Goal: Use online tool/utility: Utilize a website feature to perform a specific function

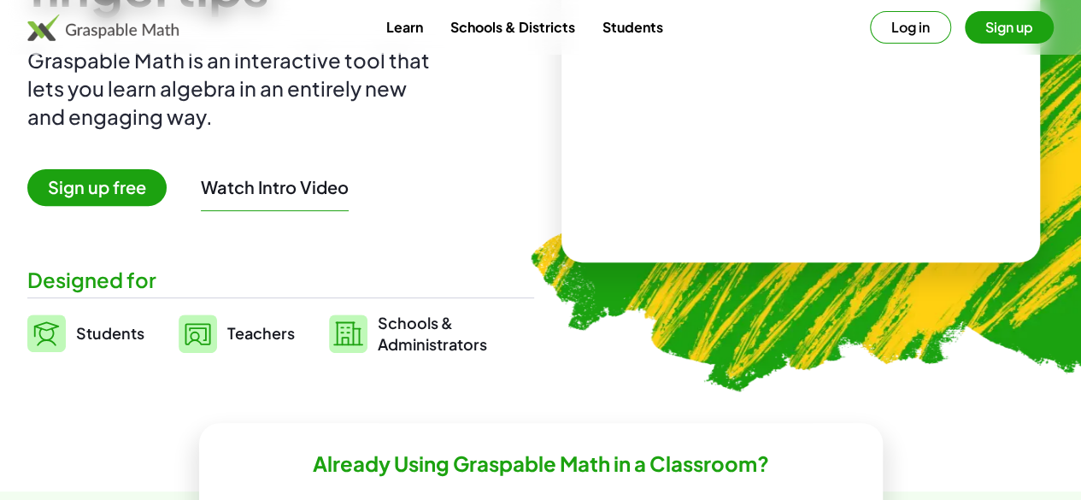
scroll to position [171, 0]
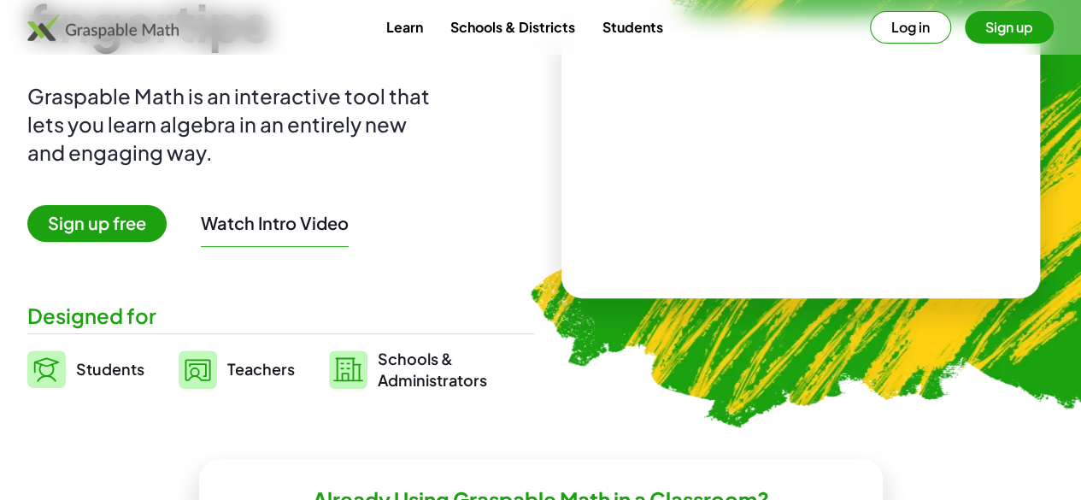
click at [873, 26] on button "Log in" at bounding box center [910, 27] width 81 height 32
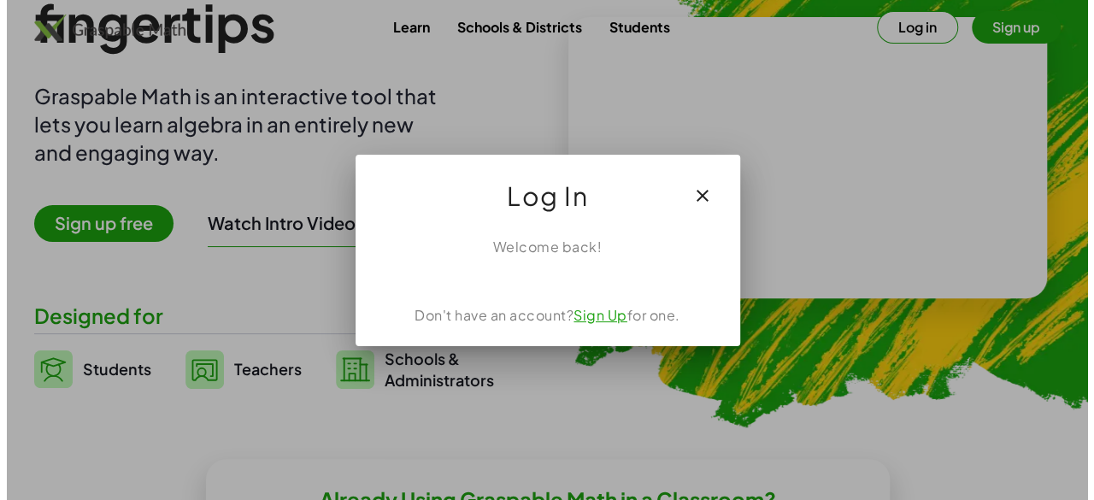
scroll to position [0, 0]
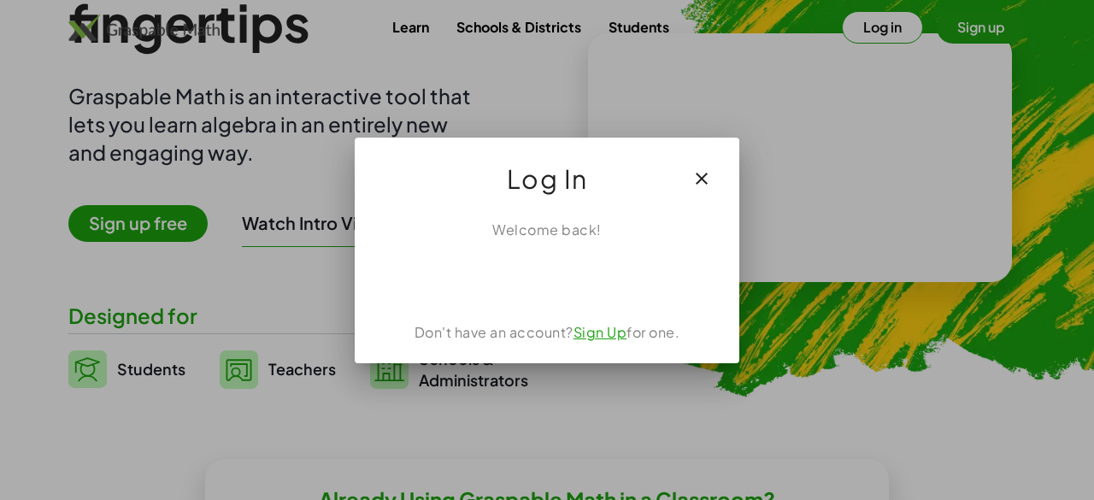
click at [578, 228] on div "Welcome back!" at bounding box center [547, 230] width 344 height 21
click at [703, 179] on icon "button" at bounding box center [702, 178] width 21 height 21
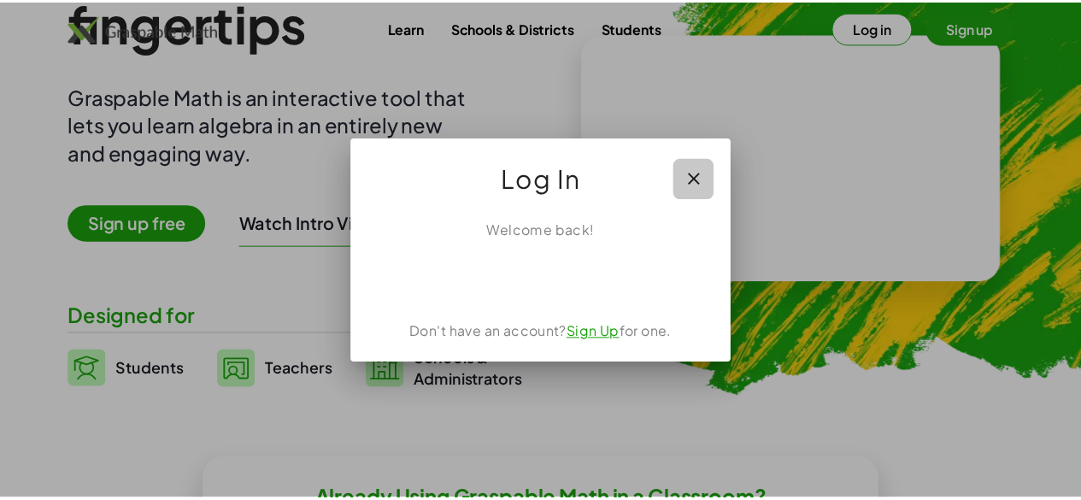
scroll to position [171, 0]
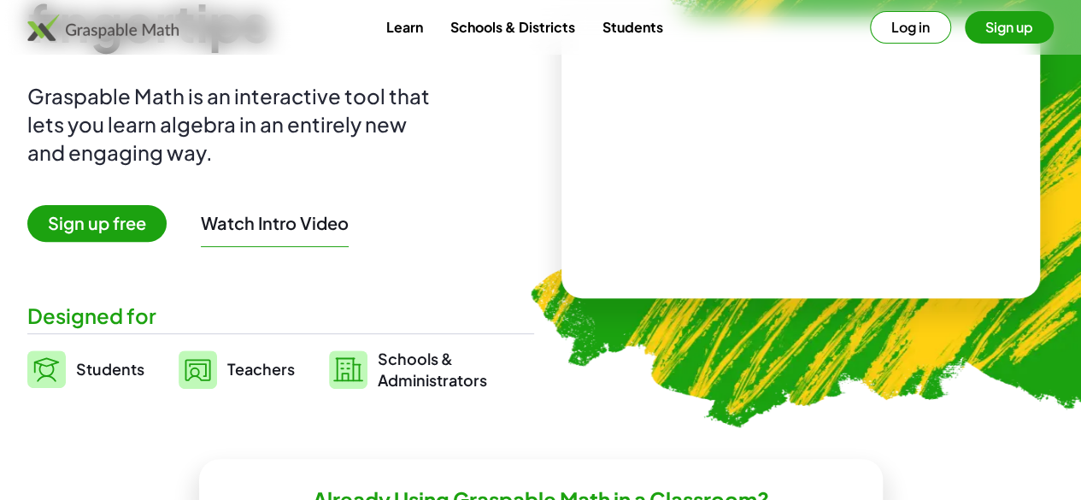
click at [870, 23] on button "Log in" at bounding box center [910, 27] width 81 height 32
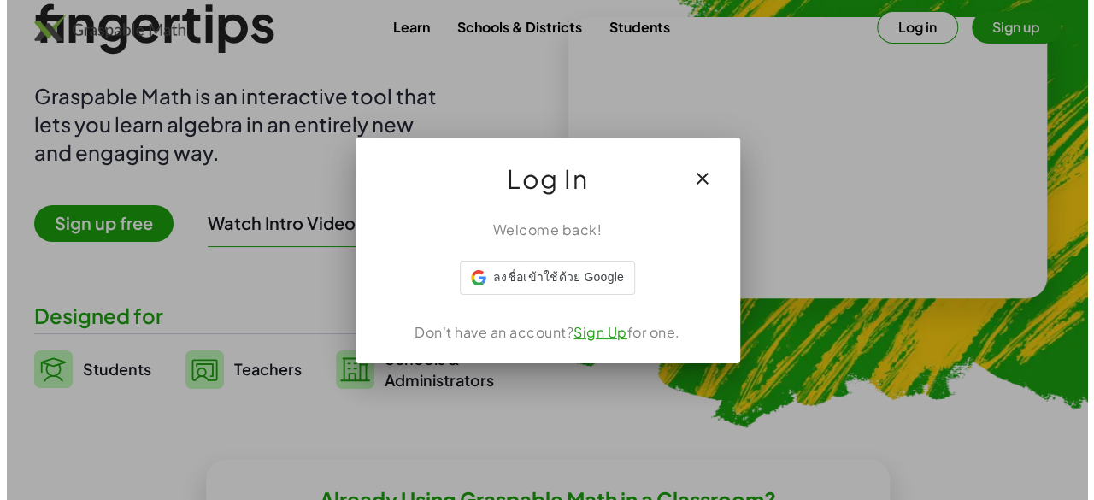
scroll to position [0, 0]
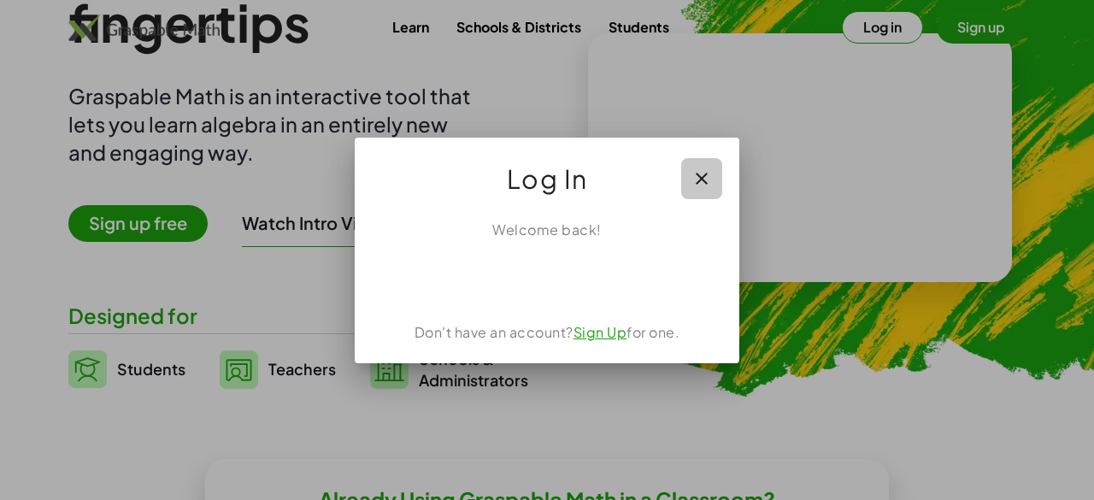
click at [706, 176] on icon "button" at bounding box center [702, 178] width 21 height 21
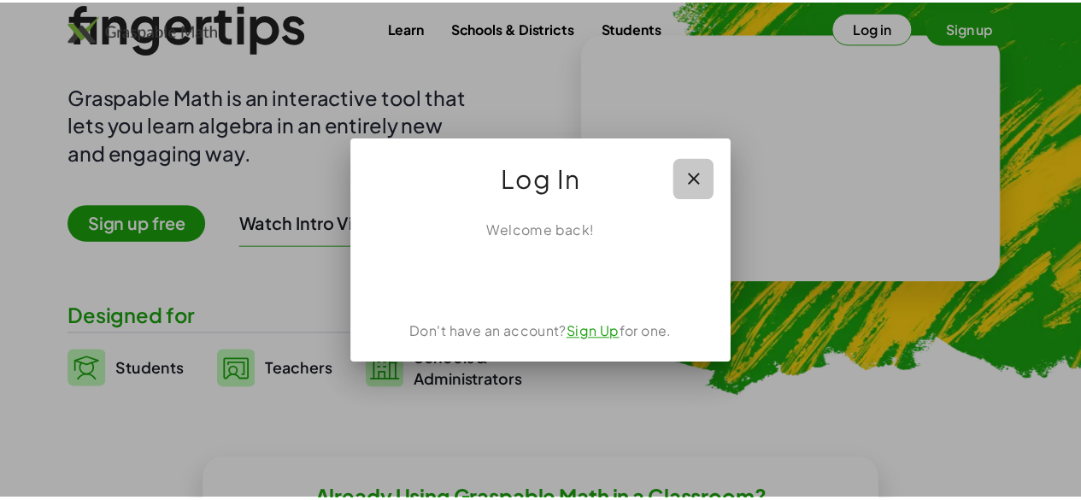
scroll to position [171, 0]
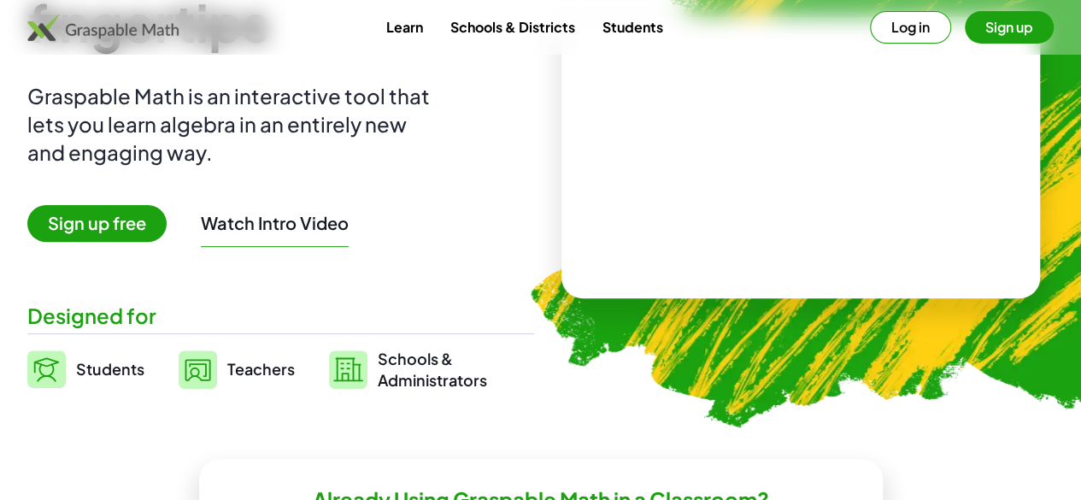
click at [965, 21] on button "Sign up" at bounding box center [1009, 27] width 89 height 32
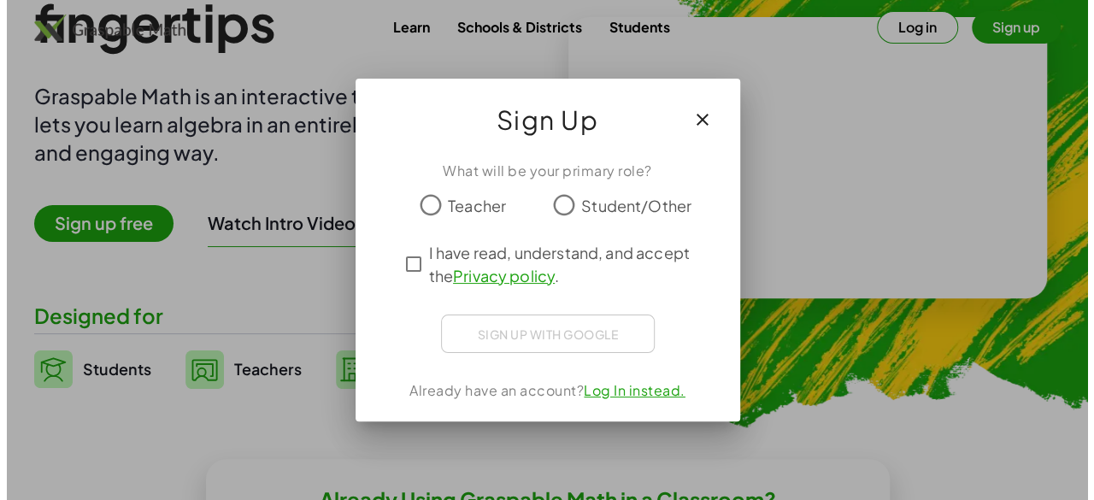
scroll to position [0, 0]
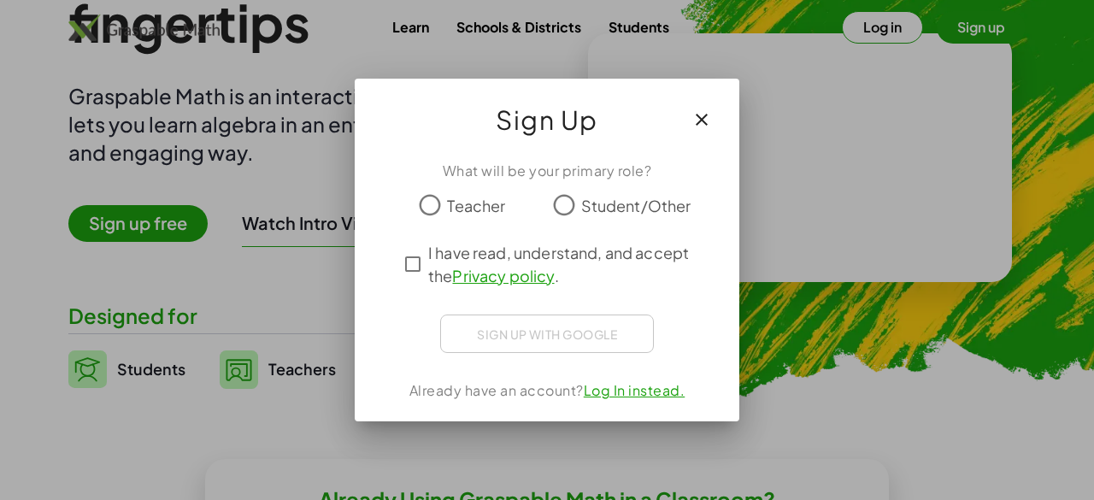
click at [452, 204] on span "Teacher" at bounding box center [476, 205] width 58 height 23
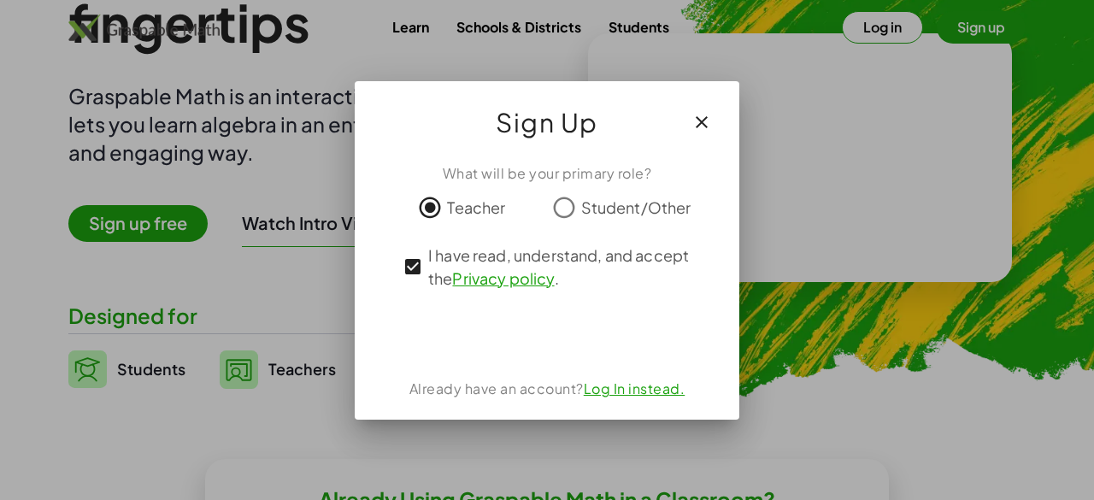
click at [626, 386] on link "Log In instead." at bounding box center [635, 389] width 102 height 18
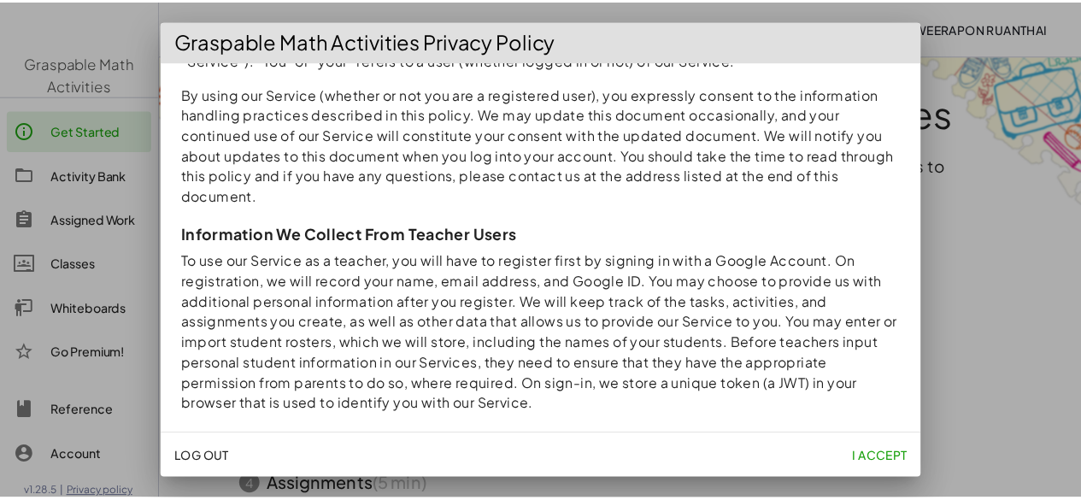
scroll to position [256, 0]
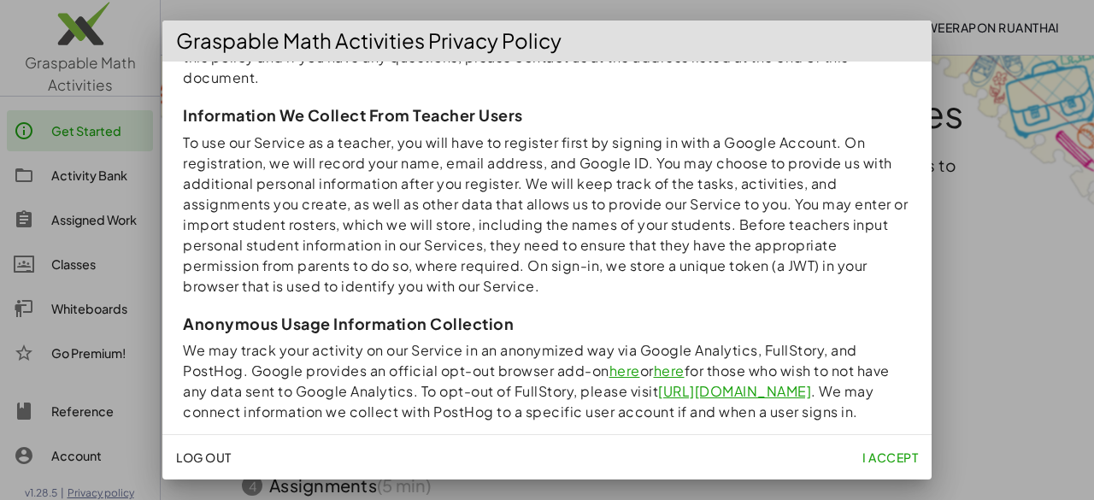
click at [881, 445] on button "I accept" at bounding box center [890, 457] width 69 height 31
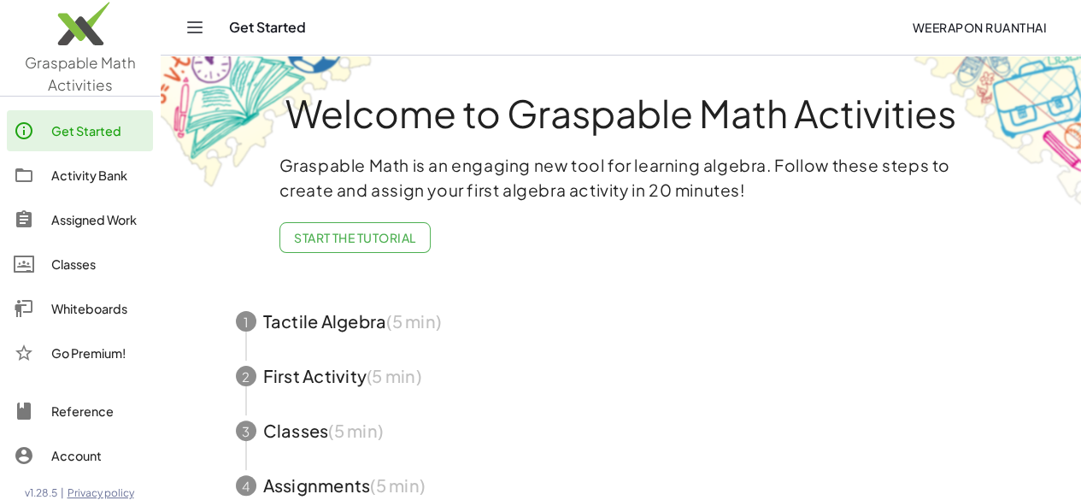
click at [71, 174] on div "Activity Bank" at bounding box center [98, 175] width 95 height 21
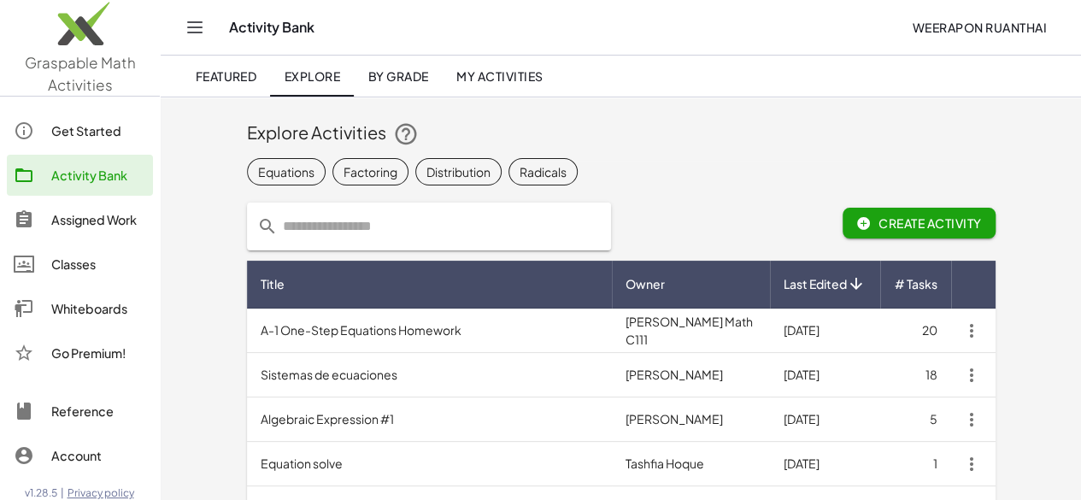
click at [79, 303] on div "Whiteboards" at bounding box center [98, 308] width 95 height 21
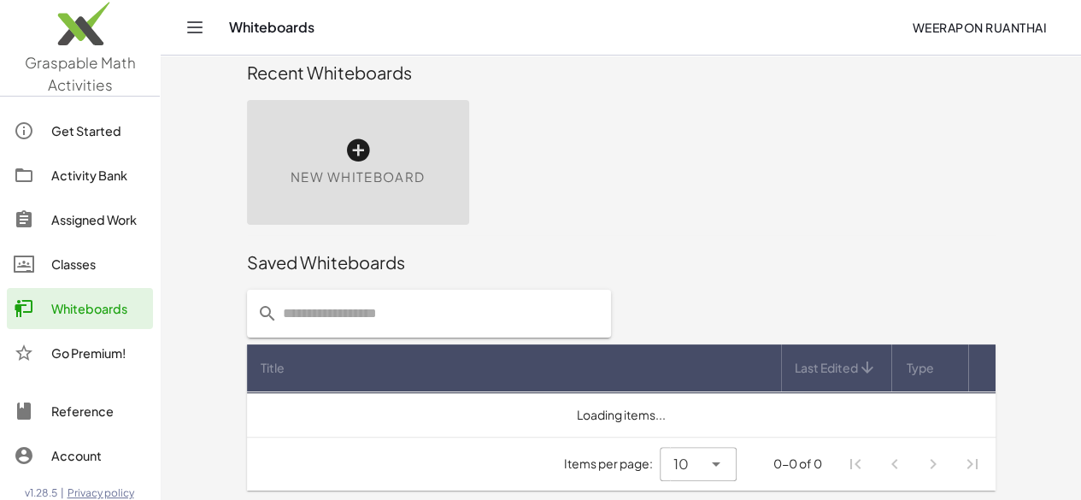
scroll to position [20, 0]
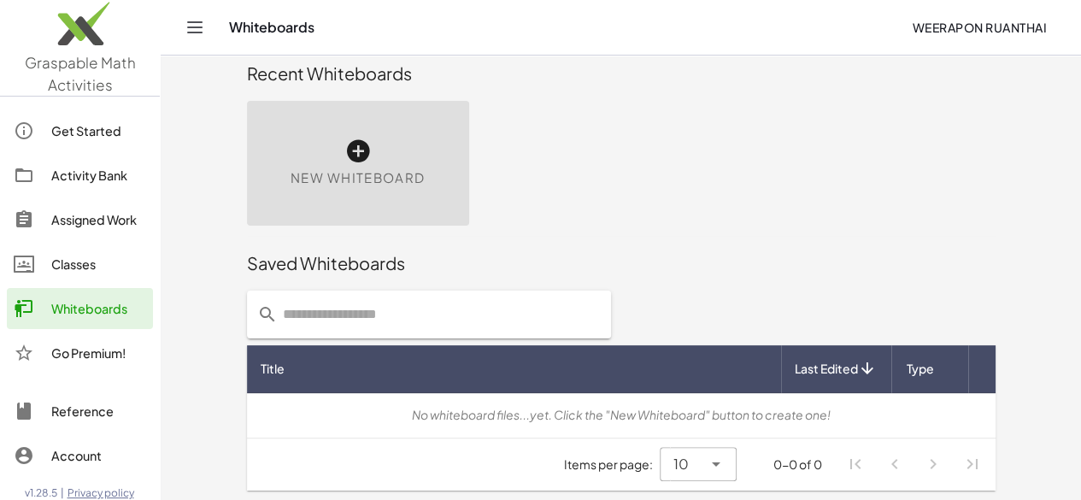
click at [344, 145] on icon at bounding box center [357, 151] width 27 height 27
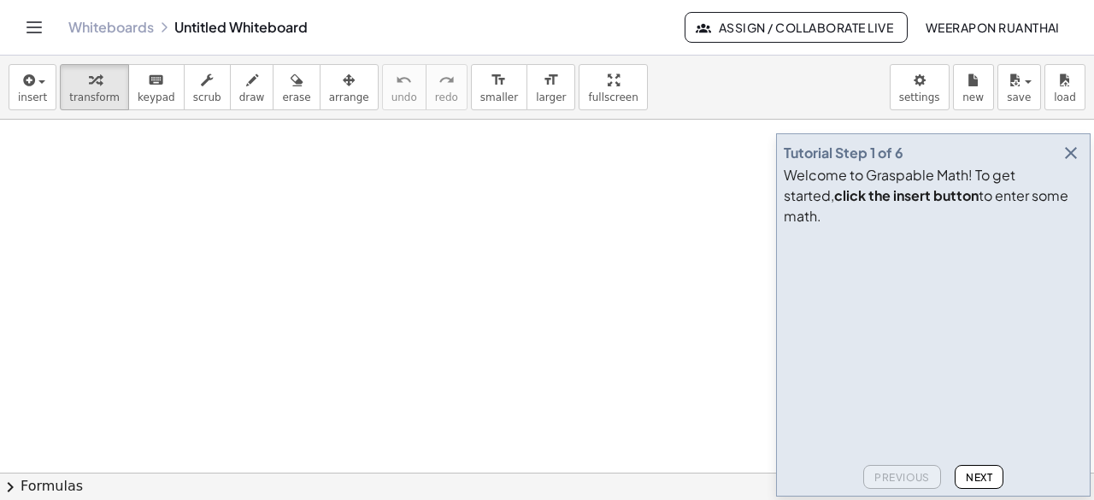
click at [1070, 163] on icon "button" at bounding box center [1071, 153] width 21 height 21
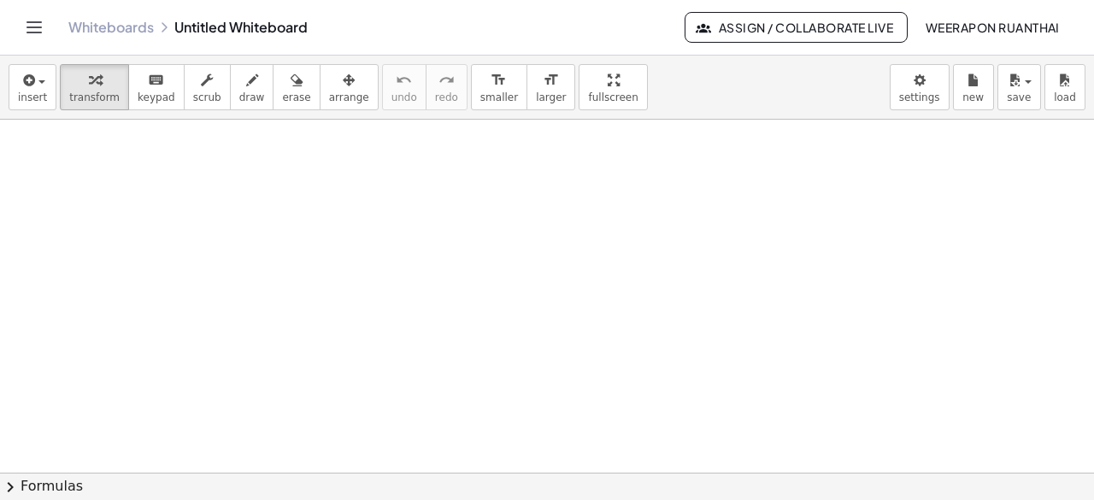
click at [368, 242] on div at bounding box center [547, 474] width 1094 height 709
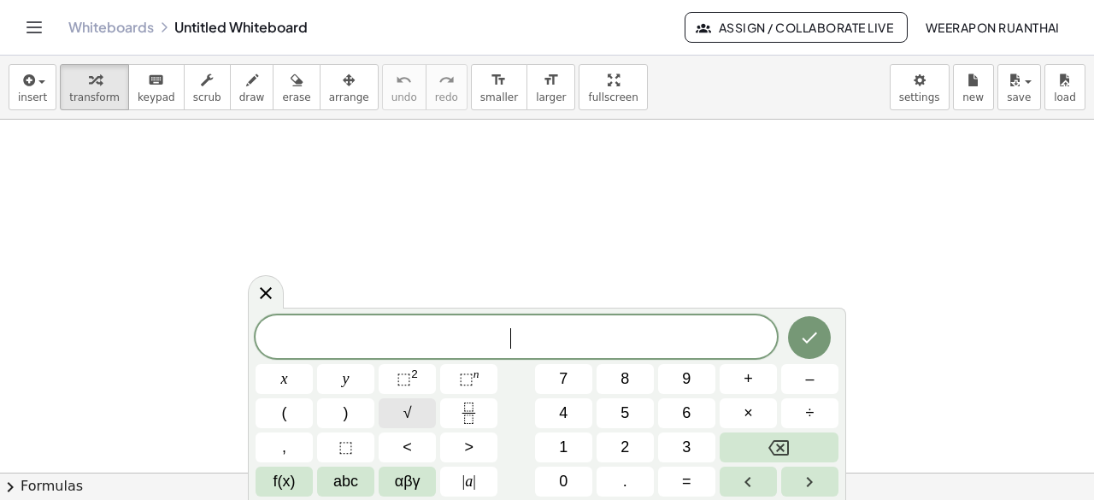
click at [410, 411] on span "√" at bounding box center [407, 413] width 9 height 23
click at [821, 330] on button "Done" at bounding box center [809, 336] width 43 height 43
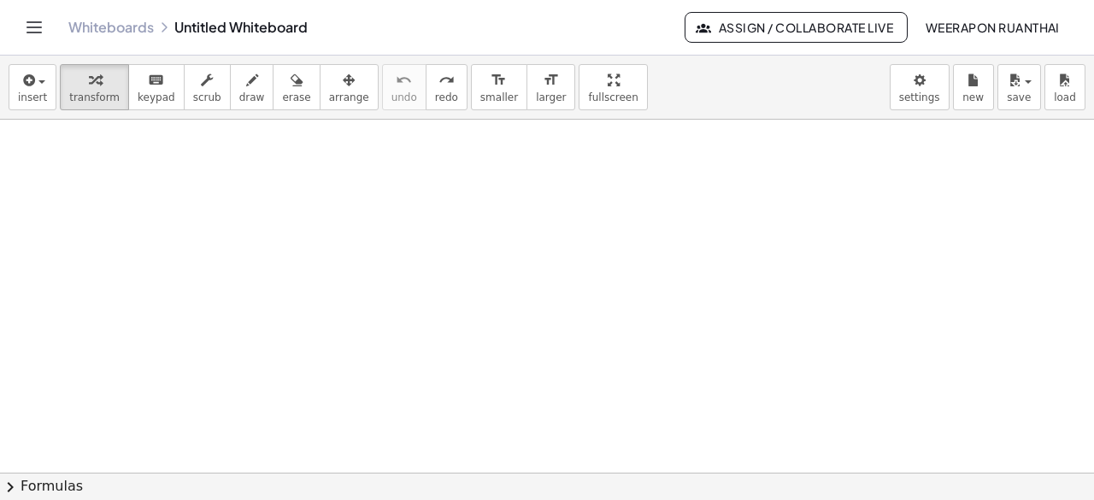
click at [363, 227] on div at bounding box center [547, 474] width 1094 height 709
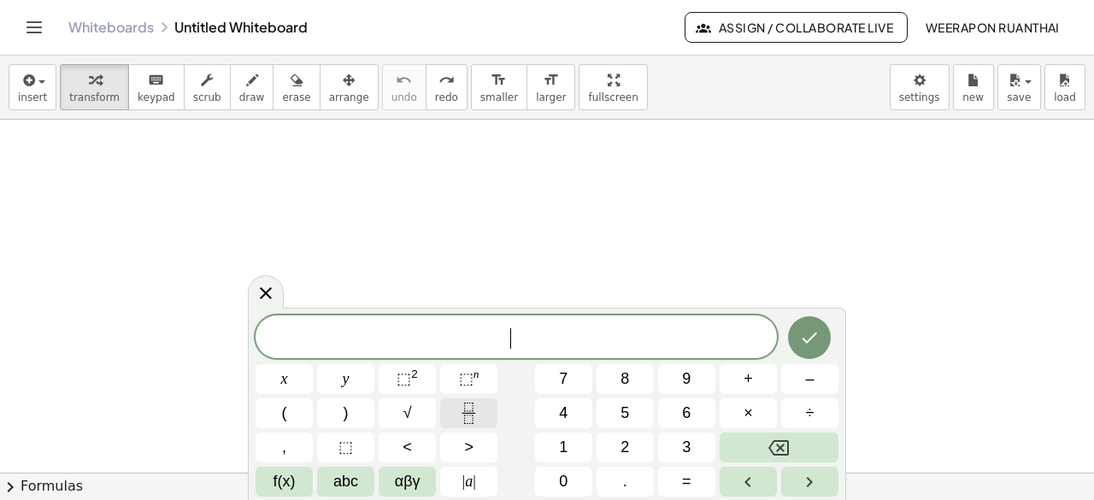
click at [471, 415] on icon "Fraction" at bounding box center [468, 413] width 21 height 21
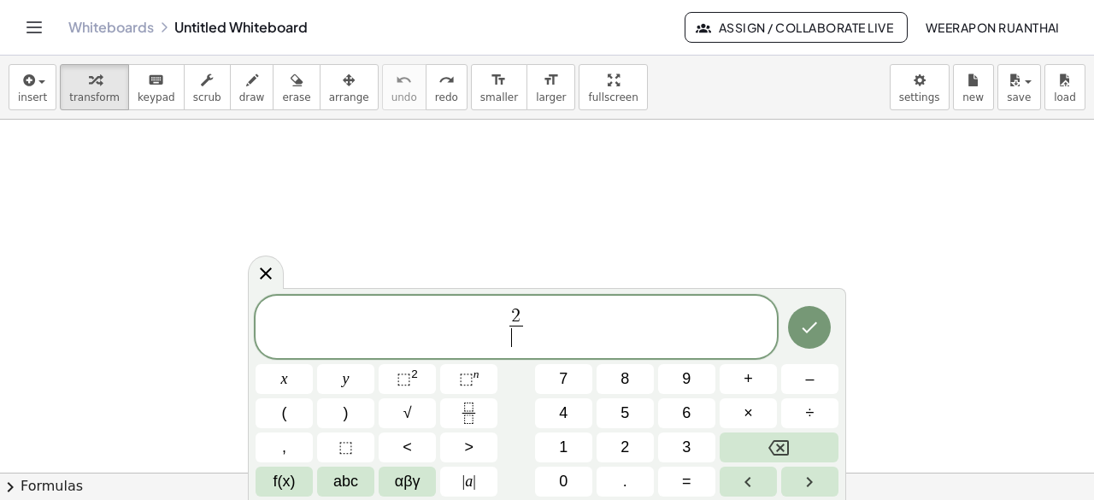
click at [516, 339] on span "​" at bounding box center [515, 337] width 13 height 23
click at [822, 336] on button "Done" at bounding box center [809, 327] width 43 height 43
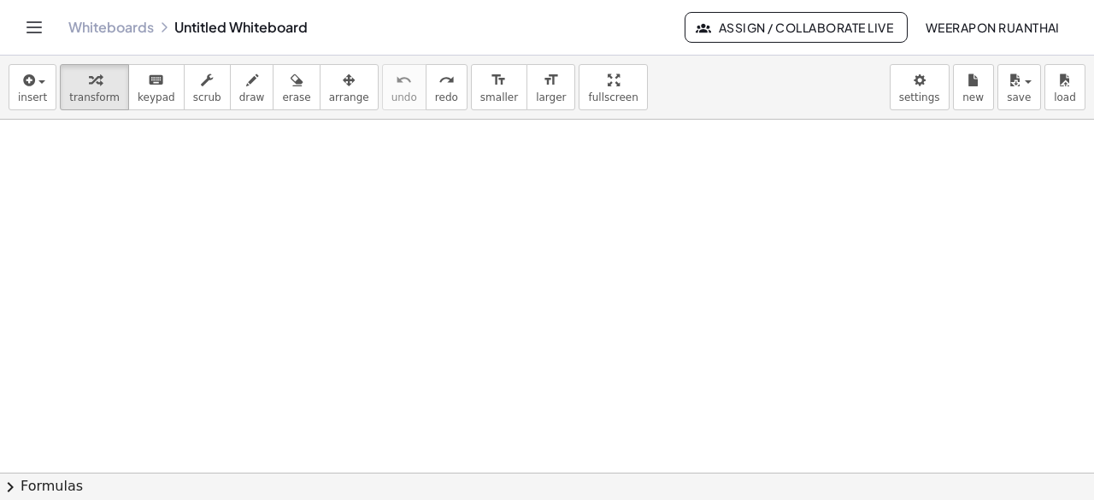
click at [441, 244] on div at bounding box center [547, 474] width 1094 height 709
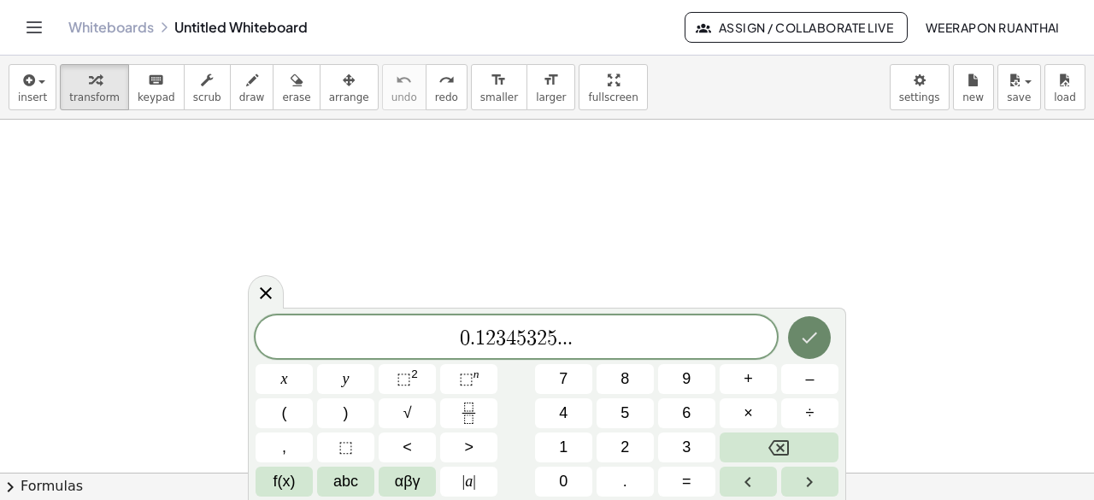
click at [819, 332] on icon "Done" at bounding box center [809, 337] width 21 height 21
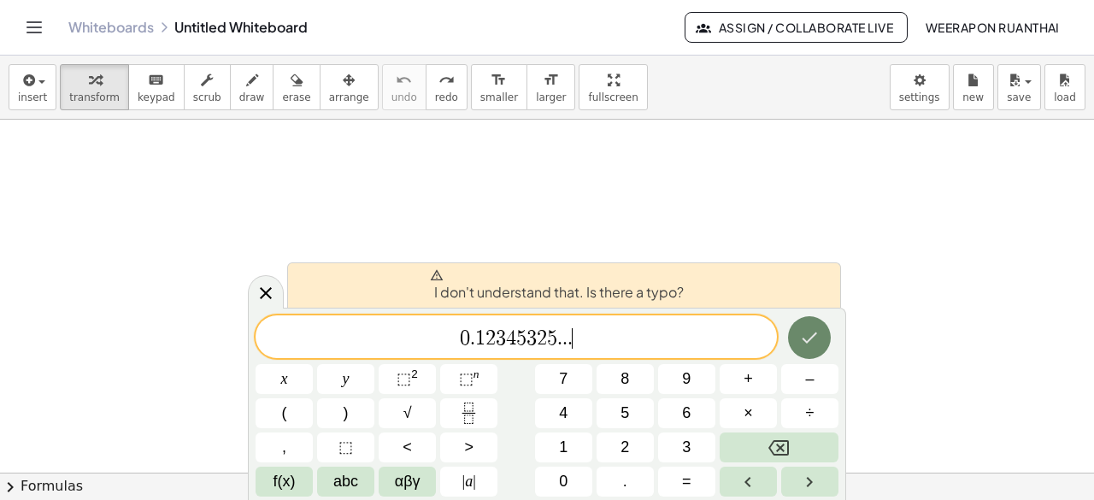
click at [807, 341] on icon "Done" at bounding box center [810, 338] width 15 height 11
click at [603, 340] on span "0 . 1 2 3 4 5 3 2 5 . . . ​" at bounding box center [516, 339] width 521 height 24
click at [495, 229] on div at bounding box center [547, 474] width 1094 height 709
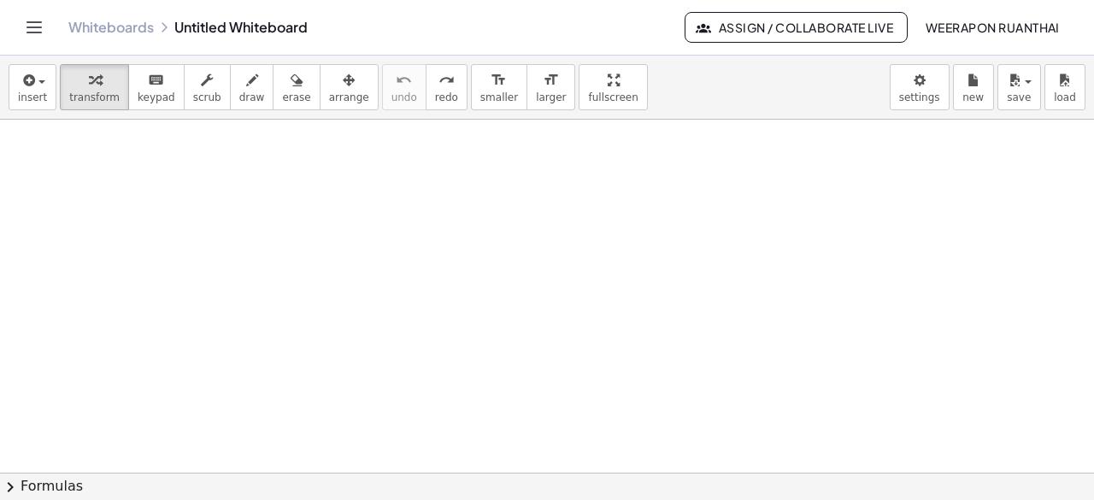
click at [391, 208] on div at bounding box center [547, 474] width 1094 height 709
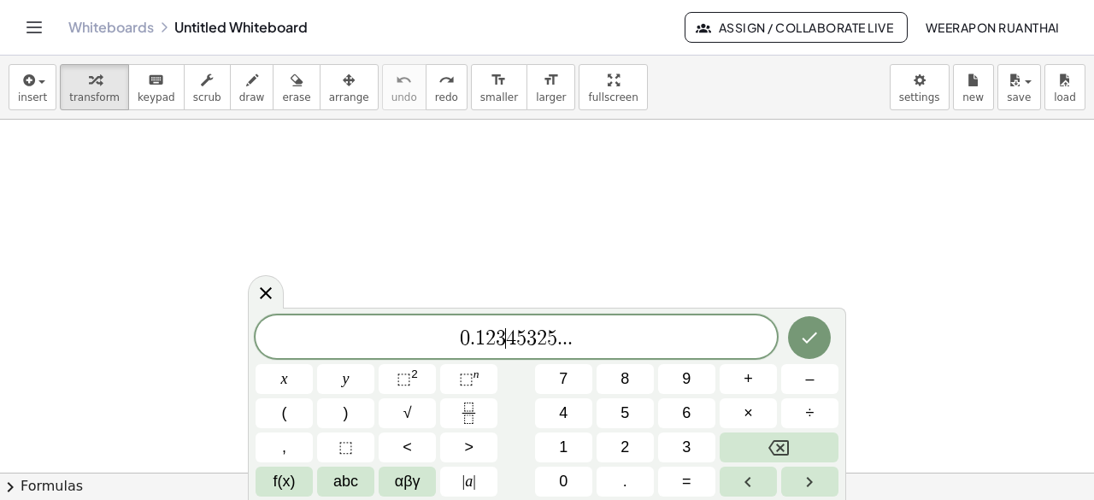
click at [510, 342] on span "4" at bounding box center [511, 338] width 10 height 21
click at [528, 343] on span "2" at bounding box center [532, 338] width 10 height 21
click at [539, 338] on span "5" at bounding box center [542, 338] width 10 height 21
click at [798, 330] on button "Done" at bounding box center [809, 337] width 43 height 43
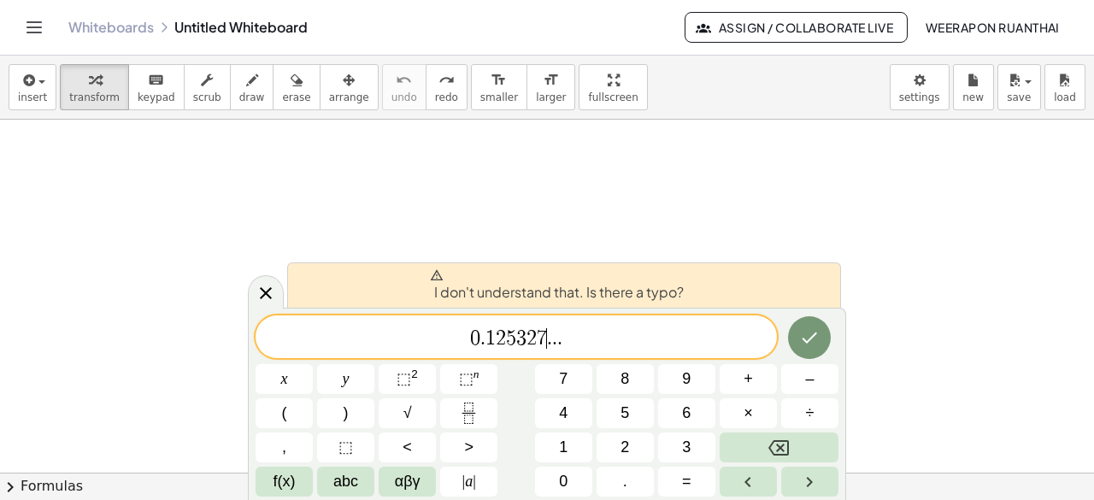
click at [625, 215] on div at bounding box center [547, 474] width 1094 height 709
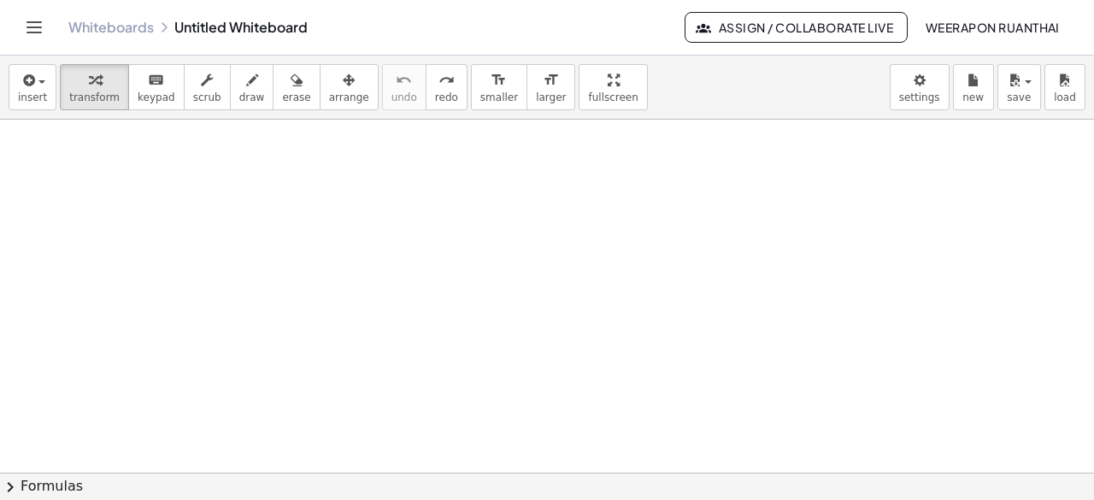
click at [479, 232] on div at bounding box center [547, 474] width 1094 height 709
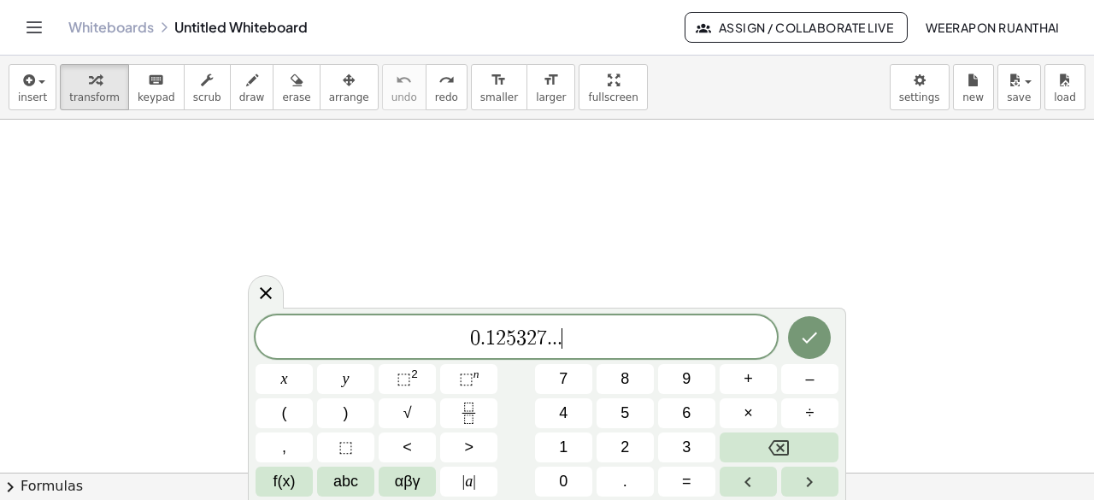
scroll to position [256, 0]
click at [514, 342] on span "5" at bounding box center [511, 338] width 10 height 21
click at [660, 348] on span "0 . 1 2 1 2 1 2 ​ . . ." at bounding box center [516, 339] width 521 height 24
drag, startPoint x: 466, startPoint y: 334, endPoint x: 617, endPoint y: 340, distance: 151.4
click at [617, 340] on span "0 . 1 2 1 2 1 2 . . ." at bounding box center [516, 339] width 521 height 24
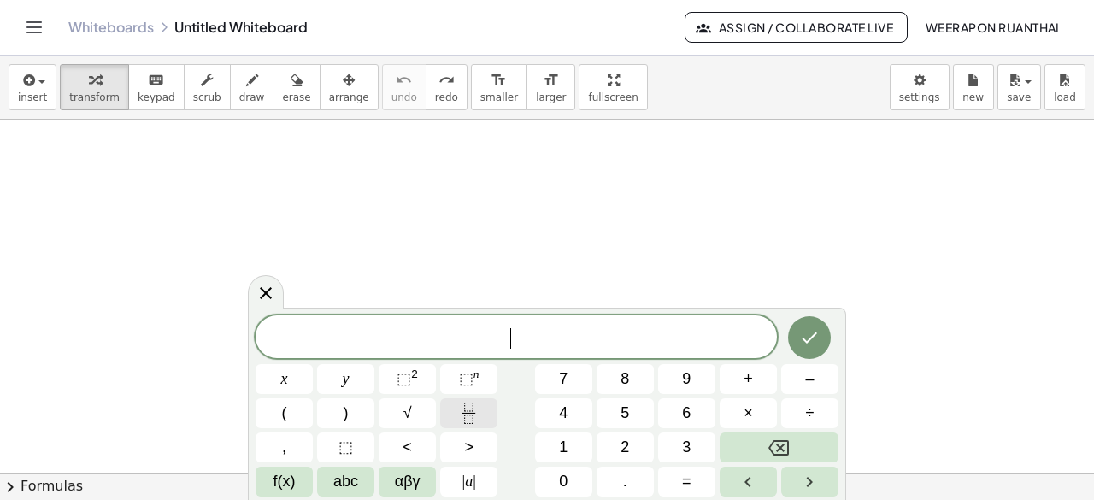
click at [459, 410] on icon "Fraction" at bounding box center [468, 413] width 21 height 21
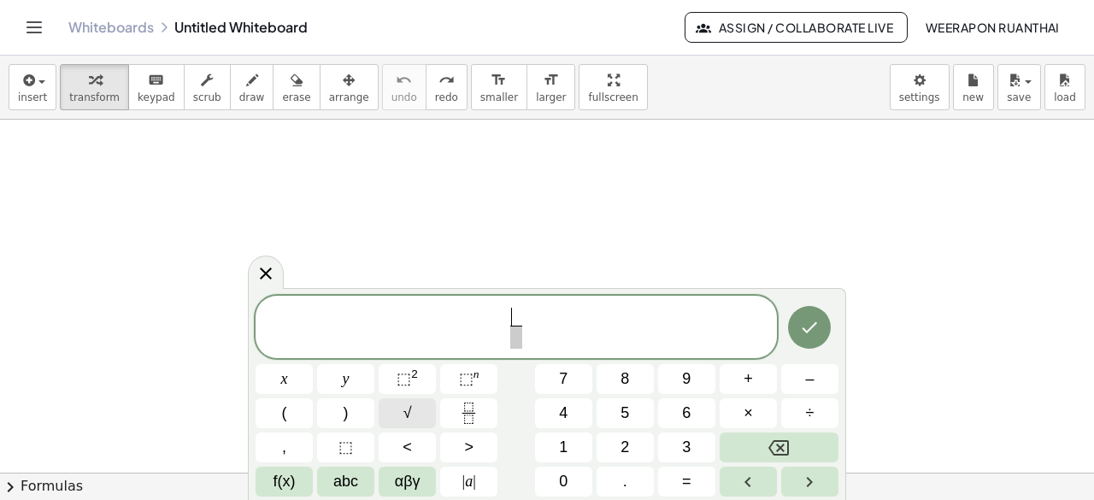
click at [421, 411] on button "√" at bounding box center [407, 413] width 57 height 30
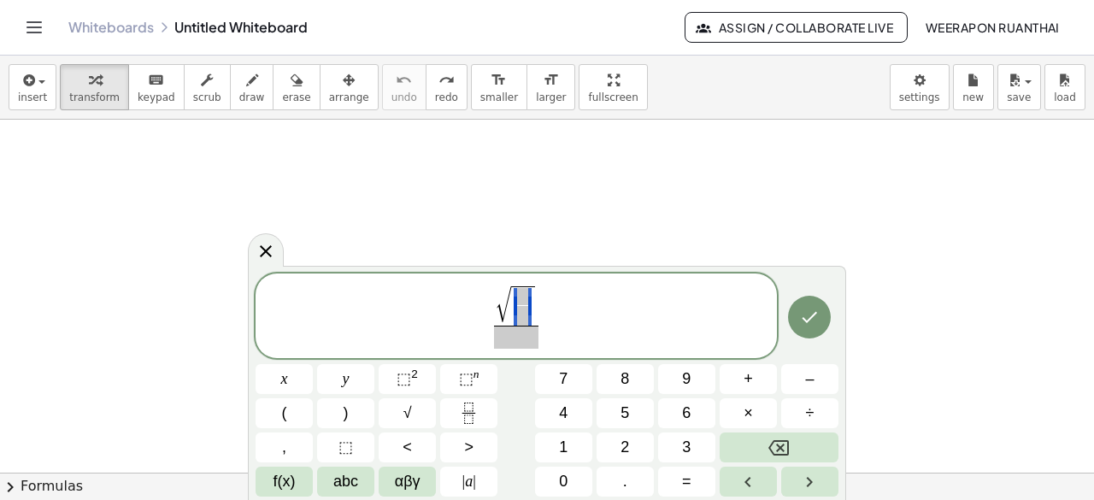
drag, startPoint x: 520, startPoint y: 305, endPoint x: 532, endPoint y: 312, distance: 13.8
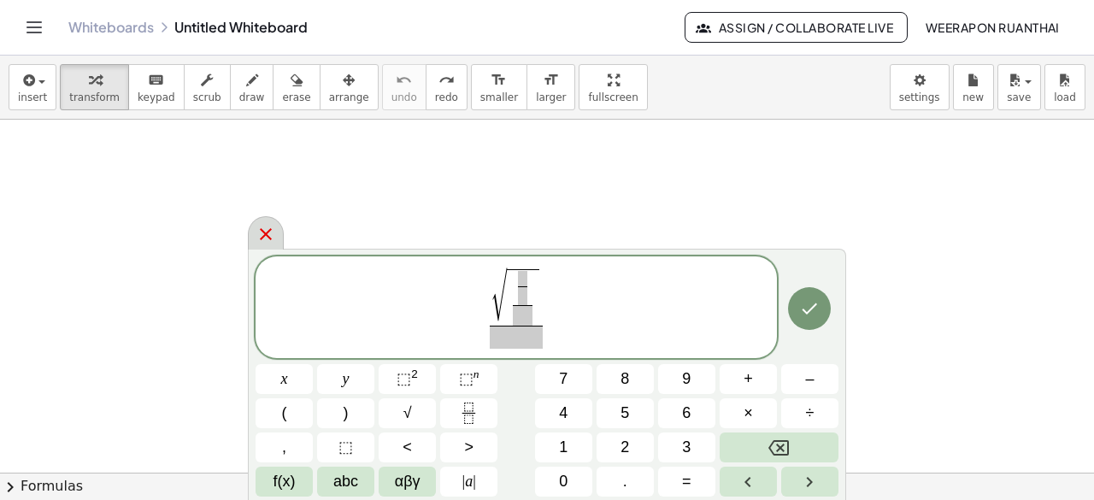
click at [270, 232] on icon at bounding box center [266, 234] width 12 height 12
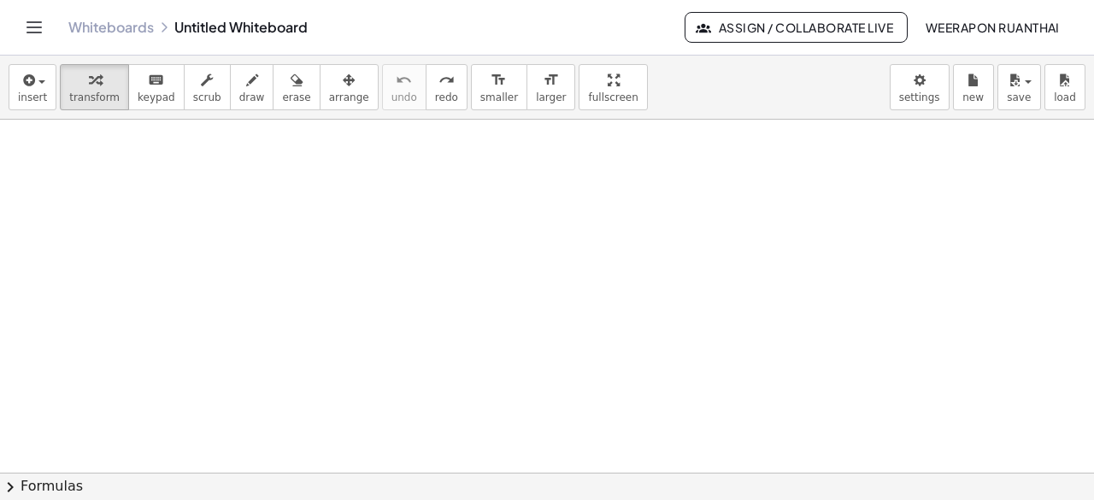
click at [463, 255] on div at bounding box center [547, 217] width 1094 height 709
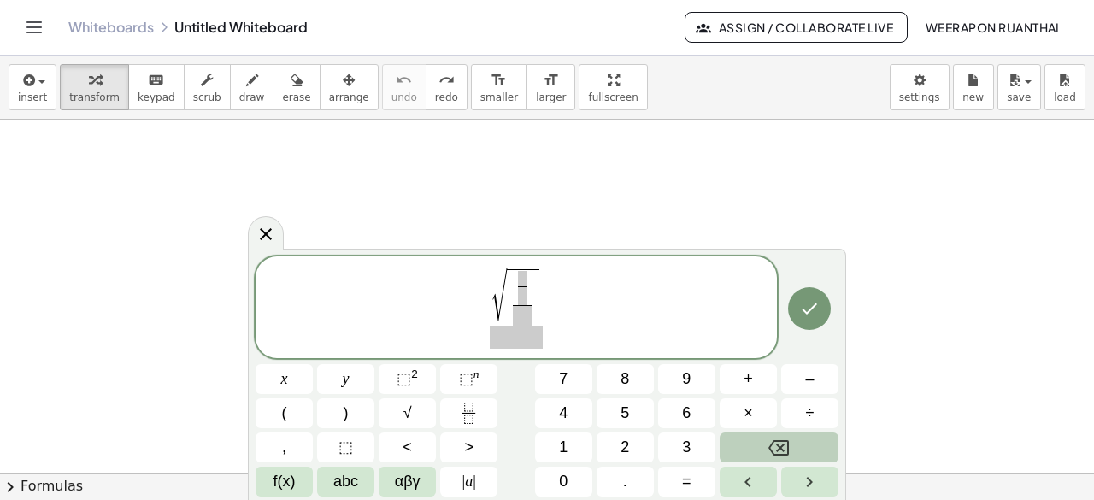
click at [767, 457] on button "Backspace" at bounding box center [779, 448] width 119 height 30
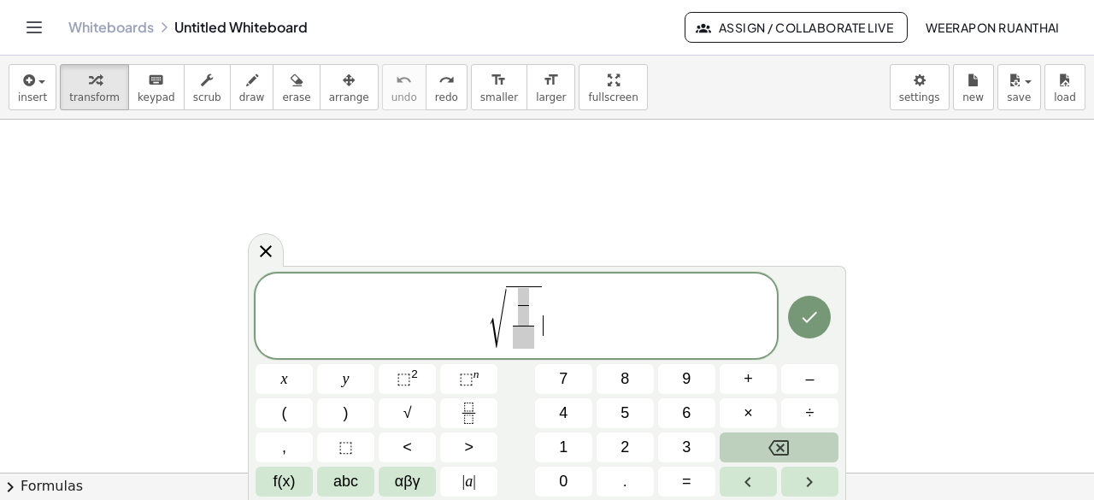
click at [767, 457] on button "Backspace" at bounding box center [779, 448] width 119 height 30
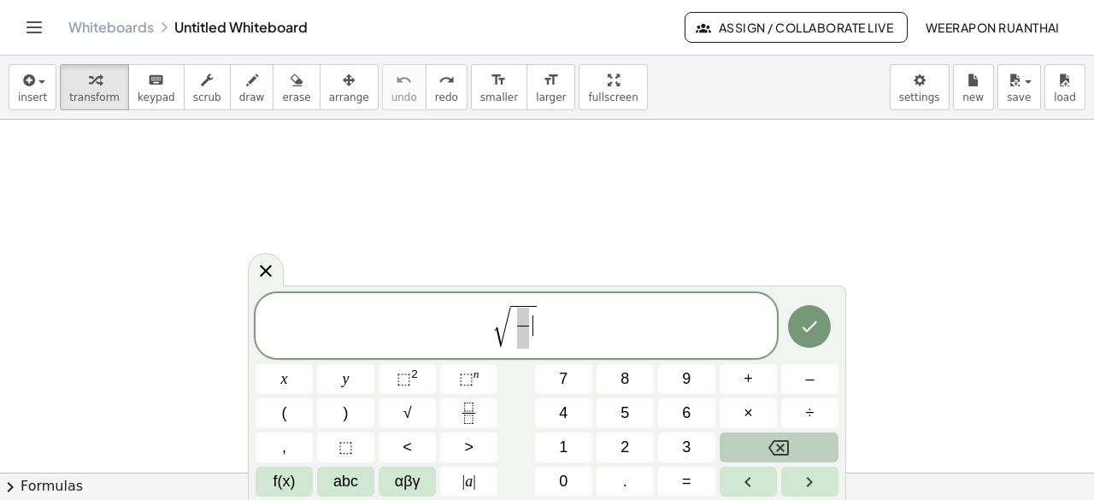
click at [767, 457] on button "Backspace" at bounding box center [779, 448] width 119 height 30
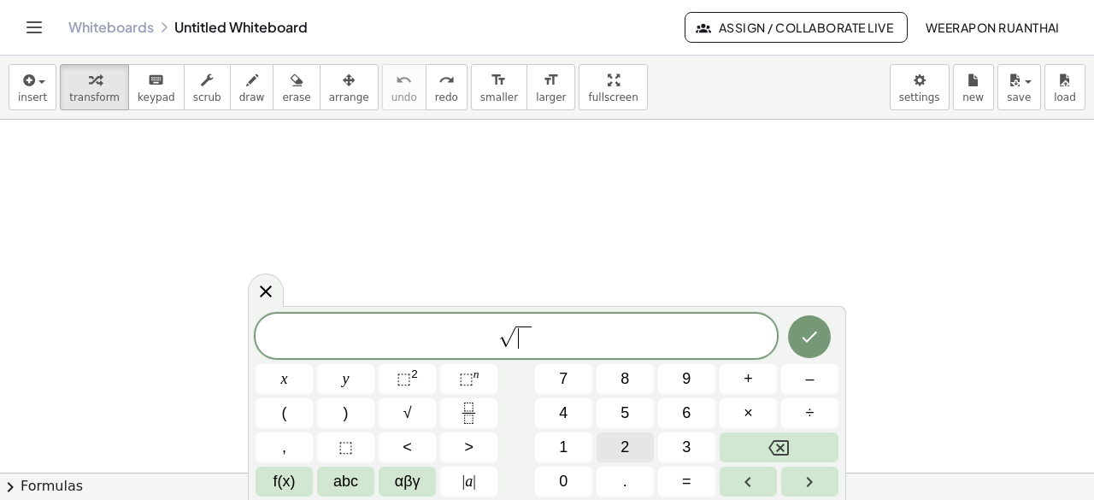
click at [613, 440] on button "2" at bounding box center [625, 448] width 57 height 30
click at [470, 422] on icon "Fraction" at bounding box center [468, 413] width 21 height 21
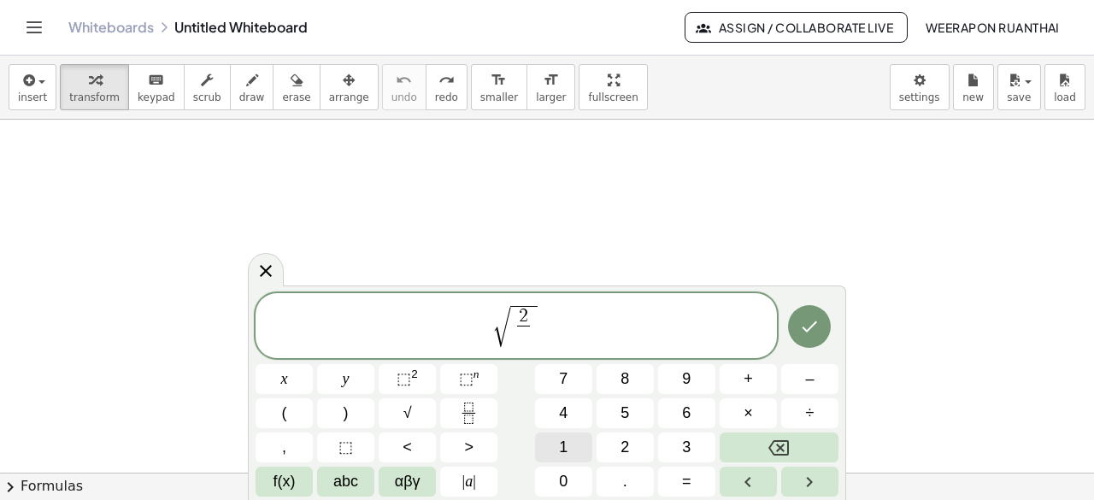
click at [574, 444] on button "1" at bounding box center [563, 448] width 57 height 30
click at [568, 415] on span "4" at bounding box center [563, 413] width 9 height 23
click at [800, 336] on icon "Done" at bounding box center [809, 326] width 21 height 21
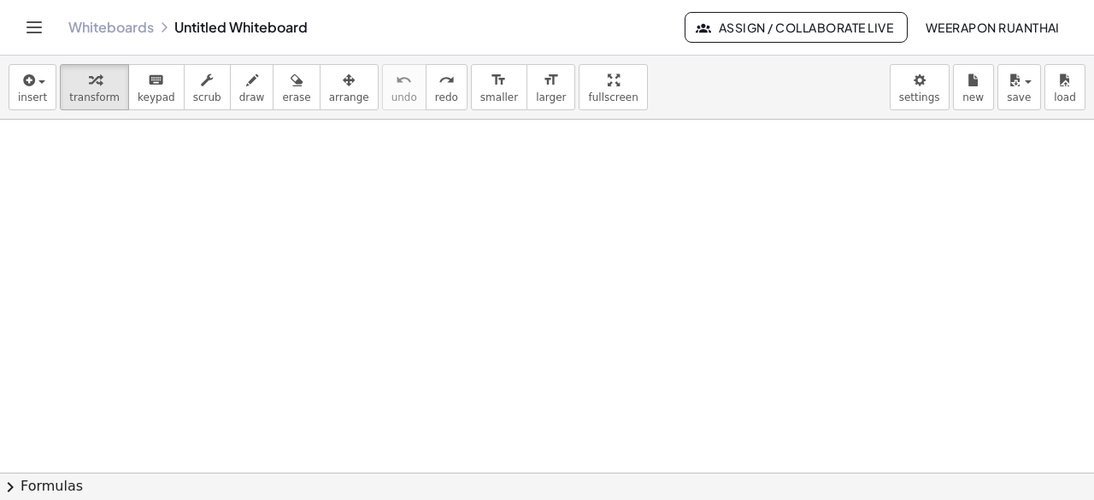
click at [391, 211] on div at bounding box center [547, 217] width 1094 height 709
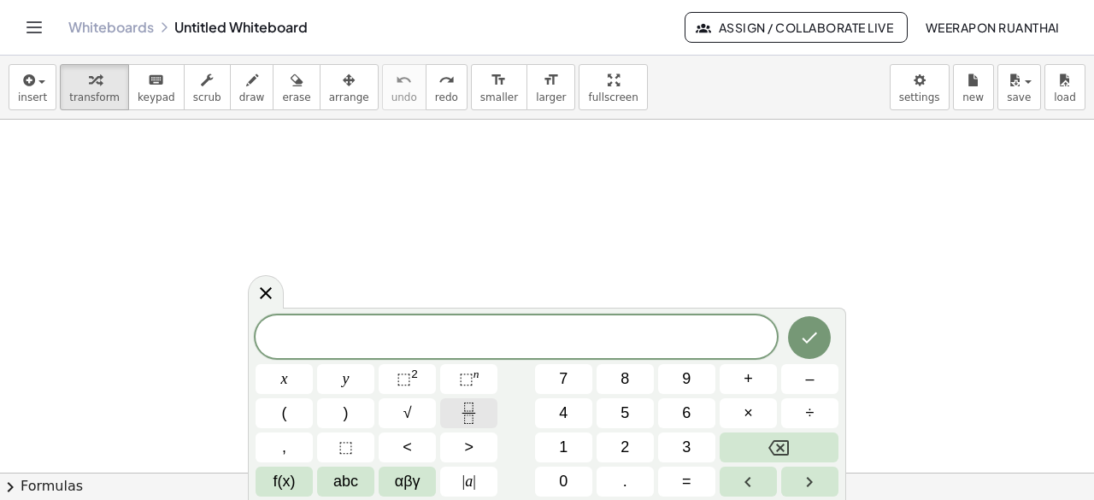
click at [479, 421] on icon "Fraction" at bounding box center [468, 413] width 21 height 21
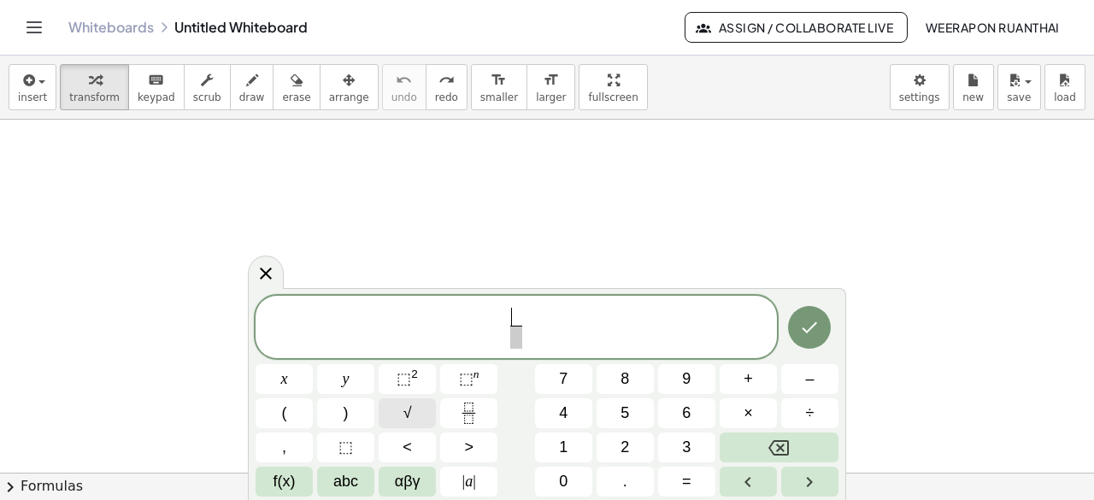
click at [426, 409] on button "√" at bounding box center [407, 413] width 57 height 30
click at [523, 343] on span "​" at bounding box center [515, 337] width 37 height 23
click at [644, 380] on button "8" at bounding box center [625, 379] width 57 height 30
click at [817, 314] on button "Done" at bounding box center [809, 326] width 43 height 43
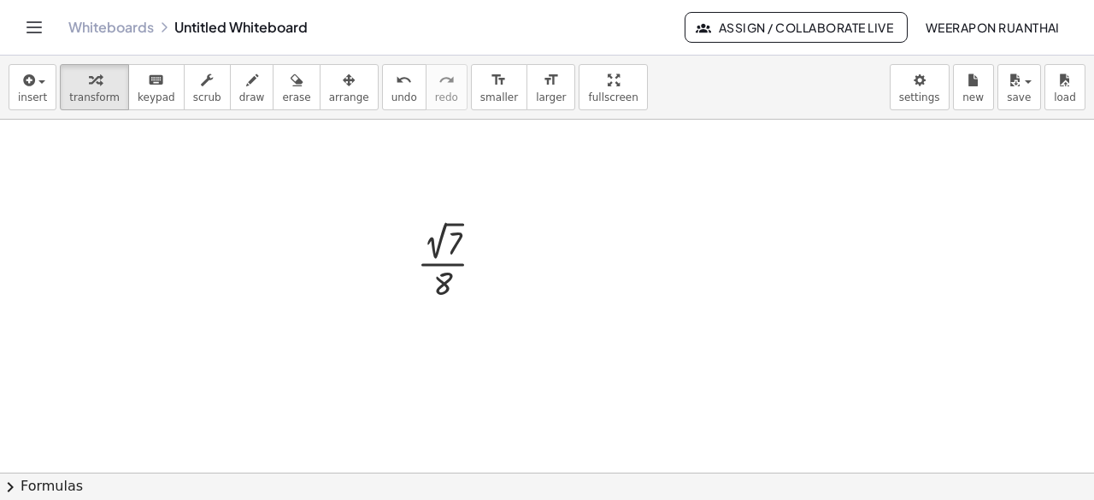
click at [506, 212] on div "· 2 √ 7 · 8" at bounding box center [451, 260] width 120 height 97
click at [362, 233] on div at bounding box center [547, 217] width 1094 height 709
click at [450, 230] on div at bounding box center [547, 217] width 1094 height 709
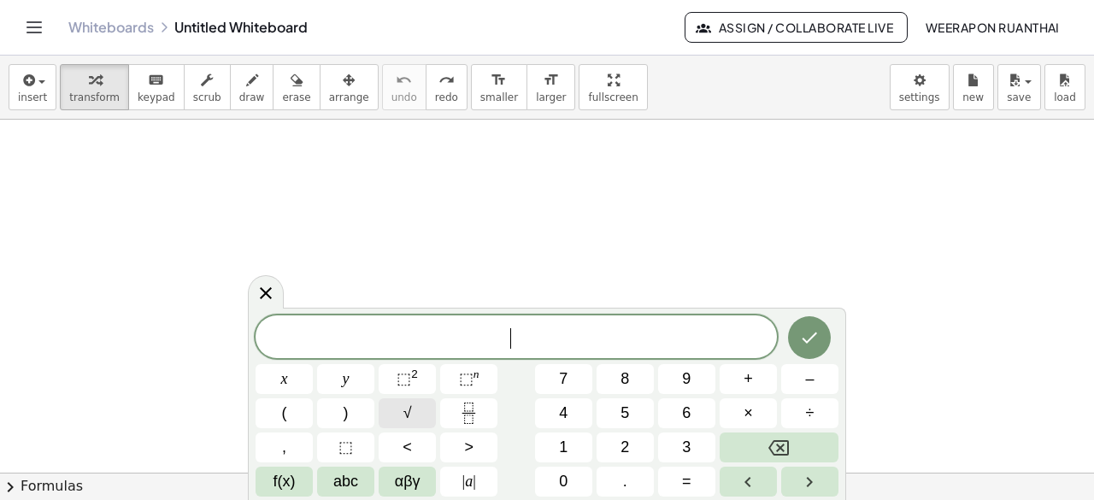
click at [405, 416] on span "√" at bounding box center [407, 413] width 9 height 23
click at [549, 339] on span "√ 4 ​" at bounding box center [516, 337] width 521 height 26
click at [730, 391] on button "+" at bounding box center [748, 379] width 57 height 30
click at [580, 449] on button "1" at bounding box center [563, 448] width 57 height 30
click at [614, 414] on button "5" at bounding box center [625, 413] width 57 height 30
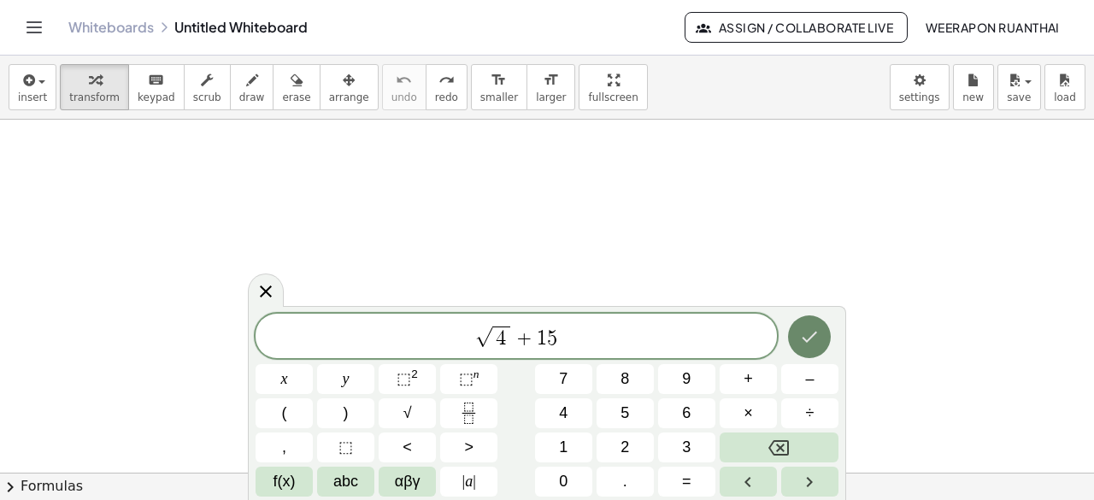
click at [814, 326] on button "Done" at bounding box center [809, 336] width 43 height 43
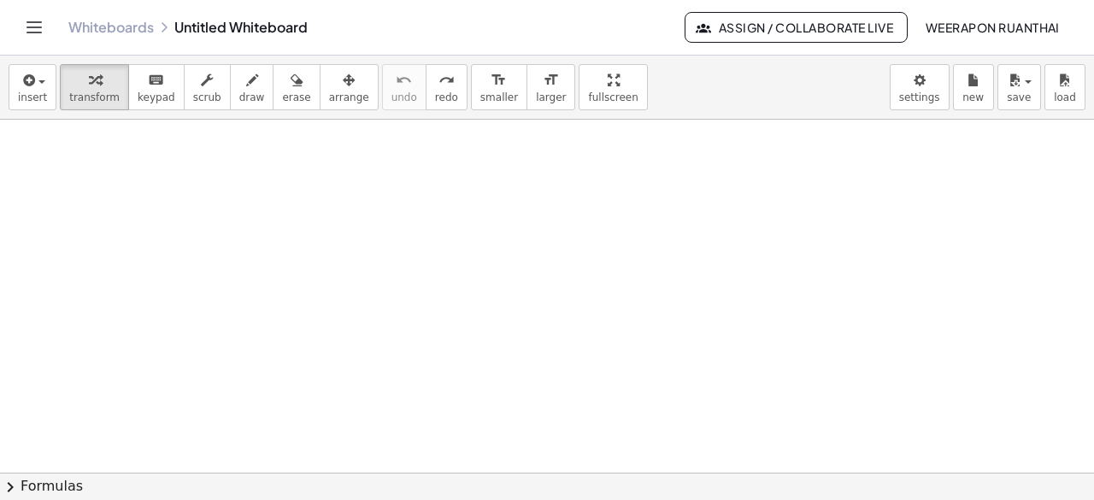
click at [417, 238] on div at bounding box center [547, 217] width 1094 height 709
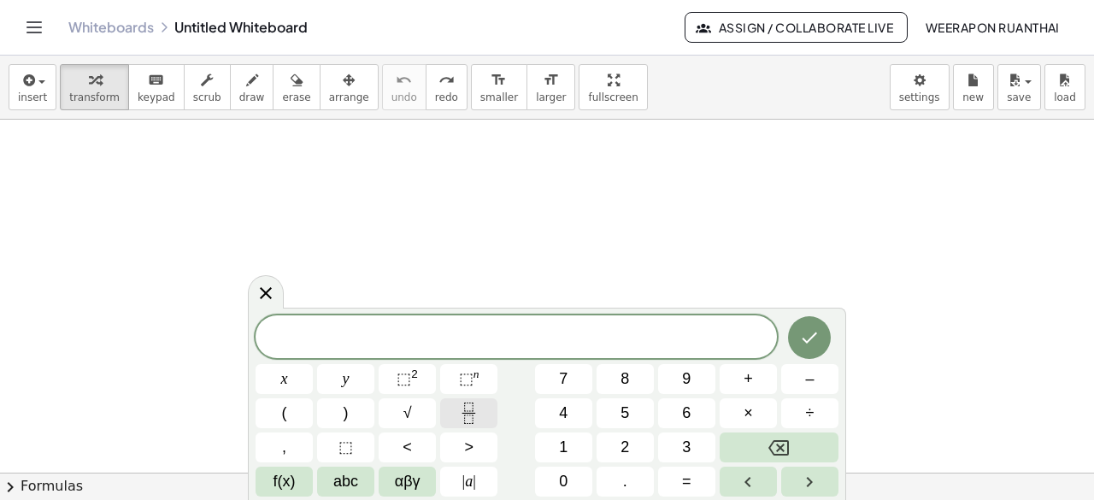
click at [465, 412] on icon "Fraction" at bounding box center [468, 413] width 21 height 21
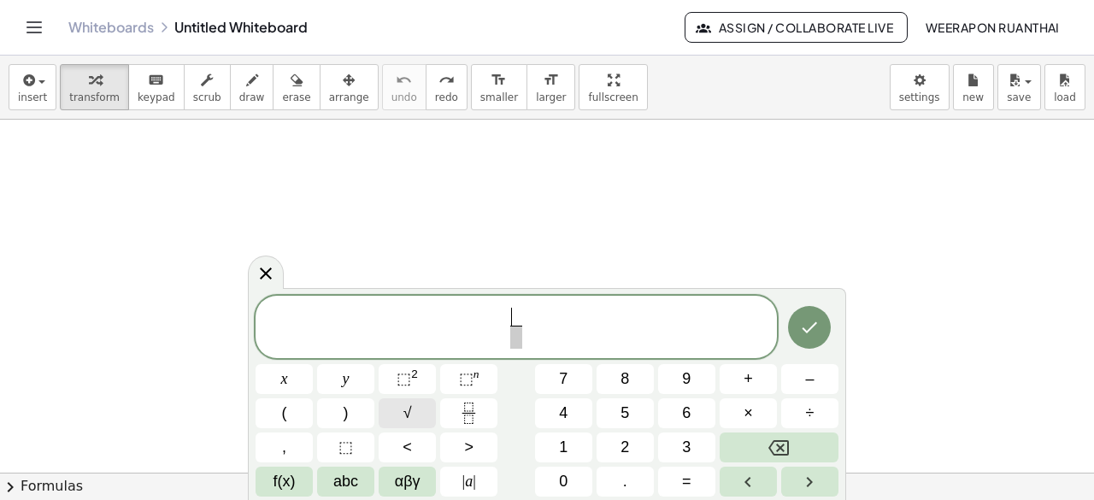
click at [416, 418] on button "√" at bounding box center [407, 413] width 57 height 30
click at [547, 312] on span "√ 7 ​ ​" at bounding box center [516, 327] width 521 height 48
click at [540, 311] on span "√ 7 ​ ​" at bounding box center [516, 327] width 521 height 48
click at [535, 312] on span "√ 7 ​ ​" at bounding box center [516, 327] width 44 height 44
click at [533, 310] on span "√ 7 ​" at bounding box center [515, 315] width 37 height 21
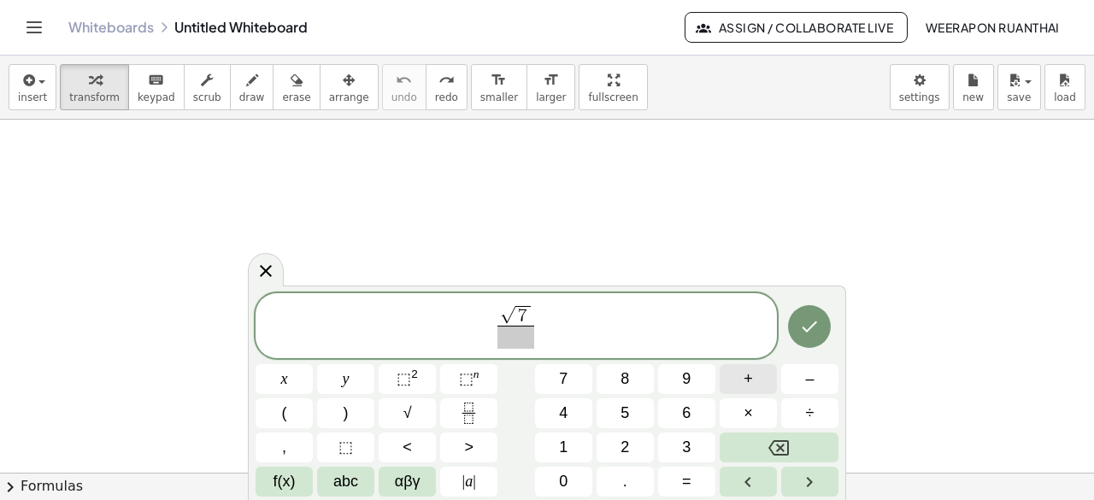
click at [747, 379] on span "+" at bounding box center [748, 379] width 9 height 23
click at [405, 411] on span "√" at bounding box center [407, 413] width 9 height 23
click at [634, 443] on button "2" at bounding box center [625, 448] width 57 height 30
click at [549, 341] on span "​" at bounding box center [515, 337] width 91 height 23
click at [414, 409] on button "√" at bounding box center [407, 413] width 57 height 30
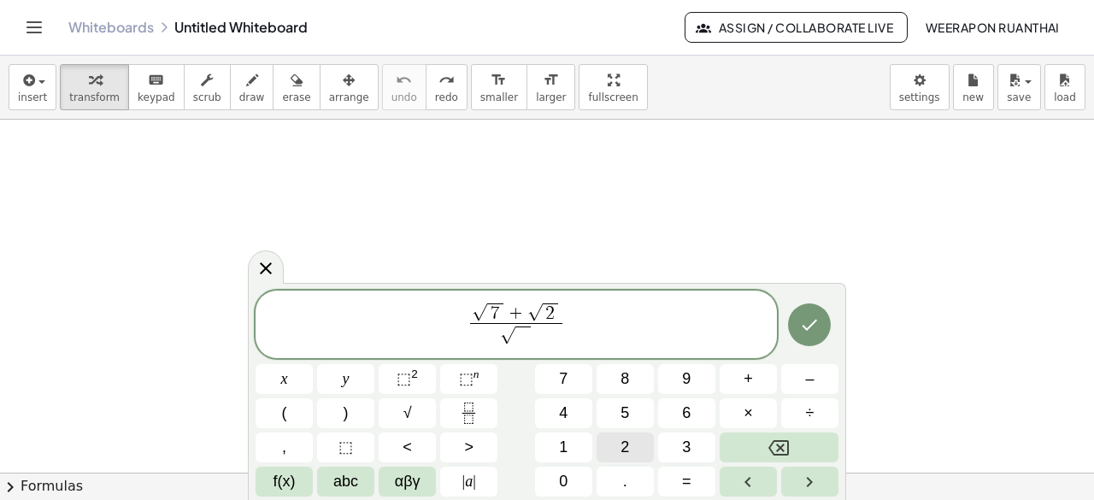
click at [607, 437] on button "2" at bounding box center [625, 448] width 57 height 30
click at [763, 387] on button "+" at bounding box center [748, 379] width 57 height 30
click at [578, 383] on button "7" at bounding box center [563, 379] width 57 height 30
click at [800, 332] on icon "Done" at bounding box center [809, 325] width 21 height 21
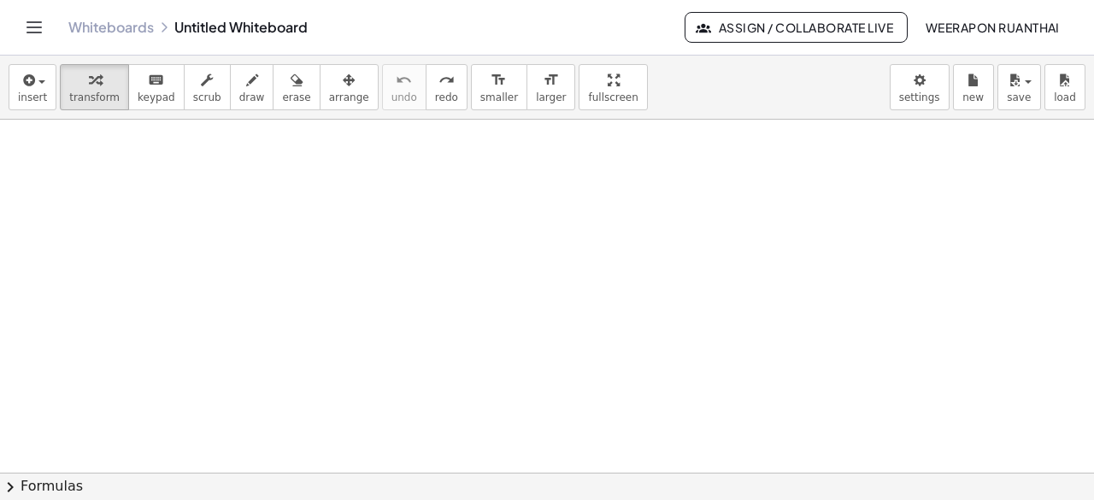
click at [376, 196] on div at bounding box center [547, 217] width 1094 height 709
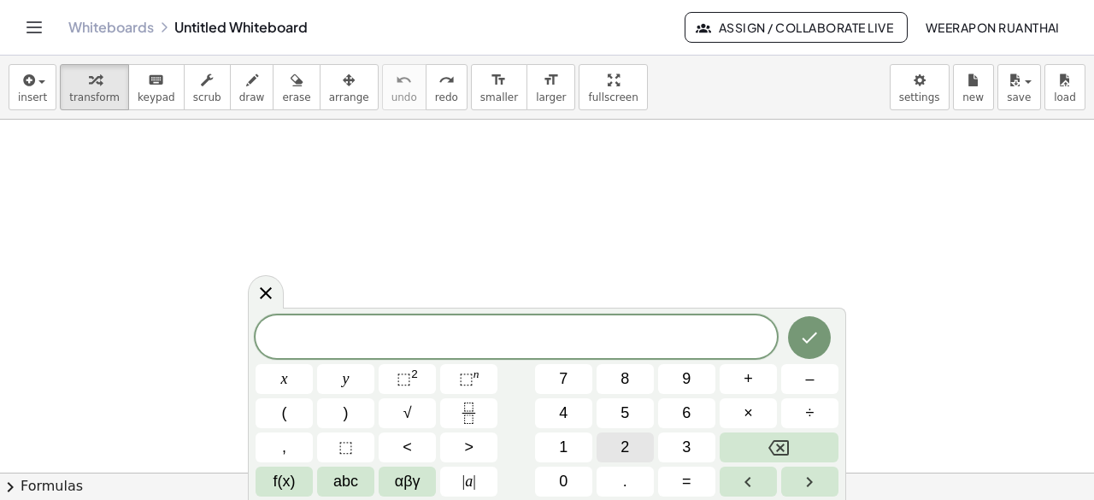
click at [633, 446] on button "2" at bounding box center [625, 448] width 57 height 30
click at [679, 445] on button "3" at bounding box center [686, 448] width 57 height 30
click at [750, 374] on span "+" at bounding box center [748, 379] width 9 height 23
click at [418, 411] on button "√" at bounding box center [407, 413] width 57 height 30
click at [624, 448] on span "2" at bounding box center [625, 447] width 9 height 23
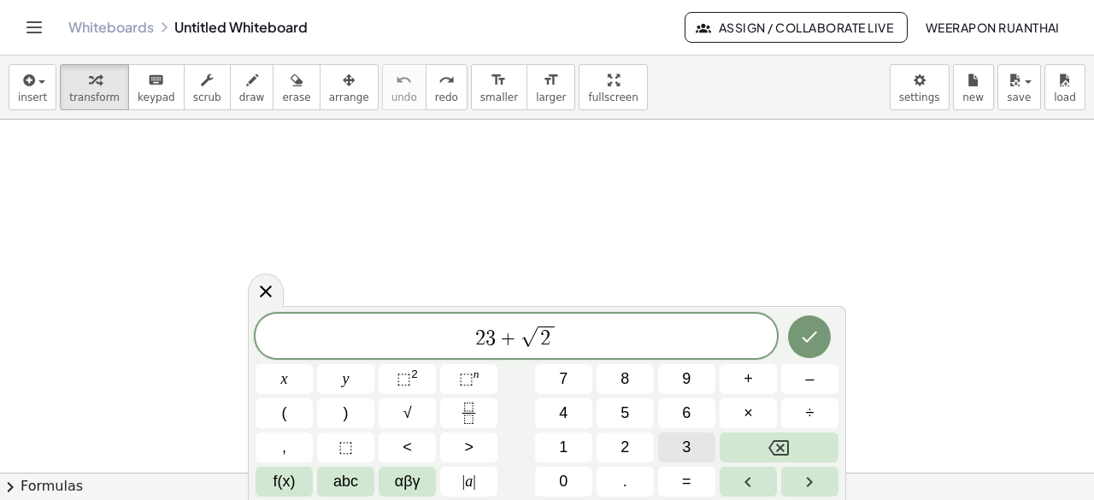
click at [691, 448] on span "3" at bounding box center [686, 447] width 9 height 23
drag, startPoint x: 593, startPoint y: 337, endPoint x: 438, endPoint y: 338, distance: 155.6
click at [438, 338] on span "2 3 + √ 2 3" at bounding box center [516, 337] width 521 height 26
click at [467, 404] on icon "Fraction" at bounding box center [468, 413] width 21 height 21
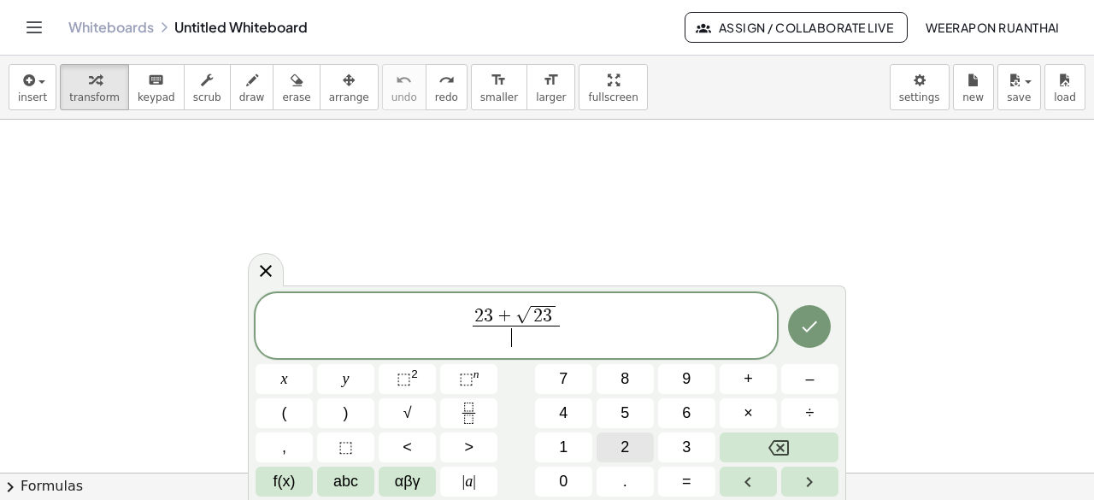
click at [630, 444] on button "2" at bounding box center [625, 448] width 57 height 30
click at [678, 444] on button "3" at bounding box center [686, 448] width 57 height 30
click at [753, 384] on span "+" at bounding box center [748, 379] width 9 height 23
click at [426, 414] on button "√" at bounding box center [407, 413] width 57 height 30
click at [621, 445] on span "2" at bounding box center [625, 447] width 9 height 23
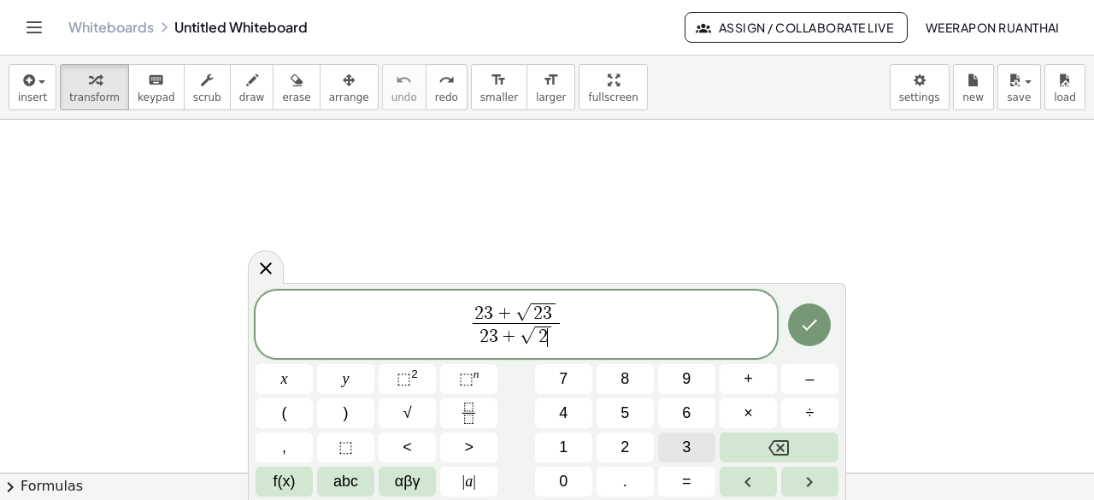
click at [674, 447] on button "3" at bounding box center [686, 448] width 57 height 30
click at [797, 334] on button "Done" at bounding box center [809, 324] width 43 height 43
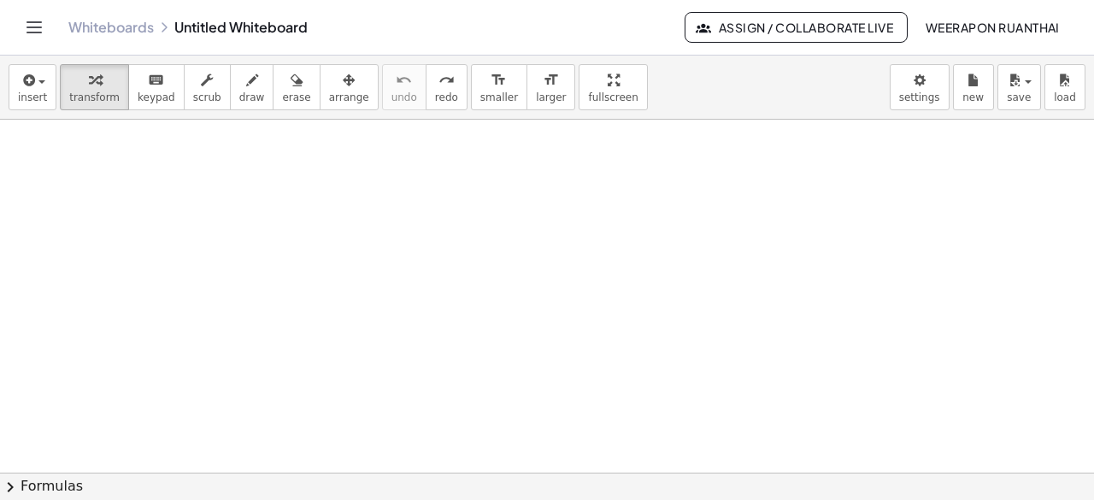
click at [521, 232] on div at bounding box center [547, 217] width 1094 height 709
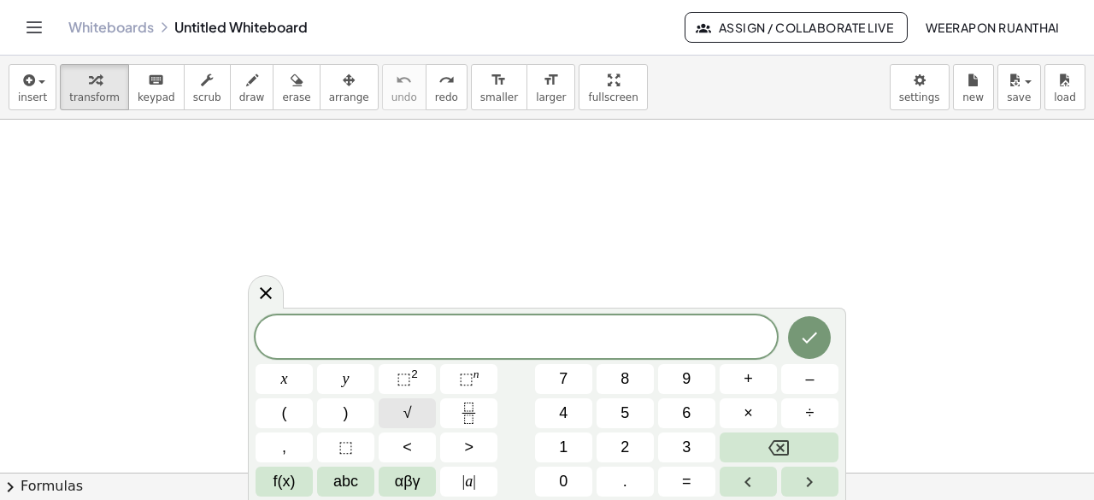
click at [417, 422] on button "√" at bounding box center [407, 413] width 57 height 30
click at [646, 448] on button "2" at bounding box center [625, 448] width 57 height 30
click at [742, 383] on button "+" at bounding box center [748, 379] width 57 height 30
click at [415, 423] on button "√" at bounding box center [407, 413] width 57 height 30
click at [615, 452] on button "2" at bounding box center [625, 448] width 57 height 30
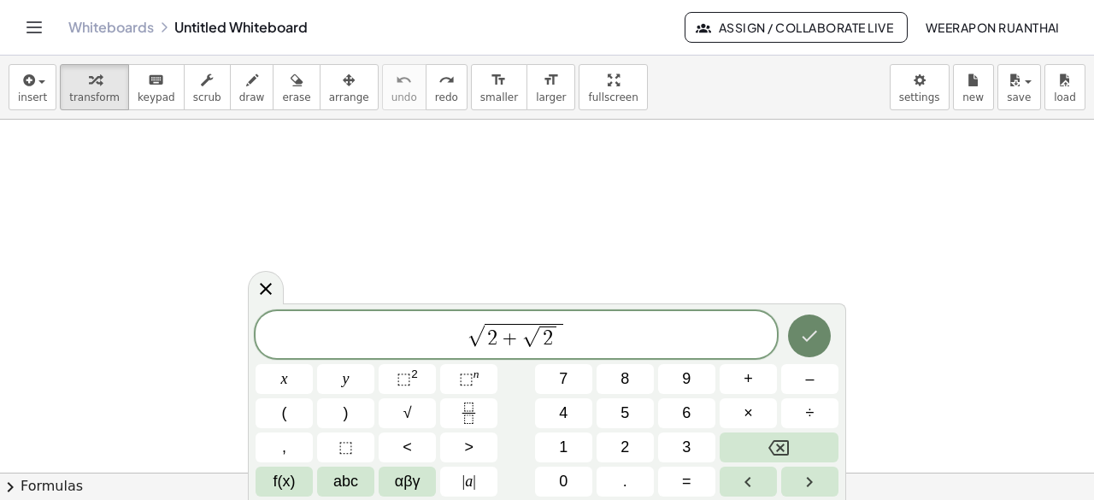
click at [811, 341] on icon "Done" at bounding box center [809, 336] width 21 height 21
